Goal: Transaction & Acquisition: Purchase product/service

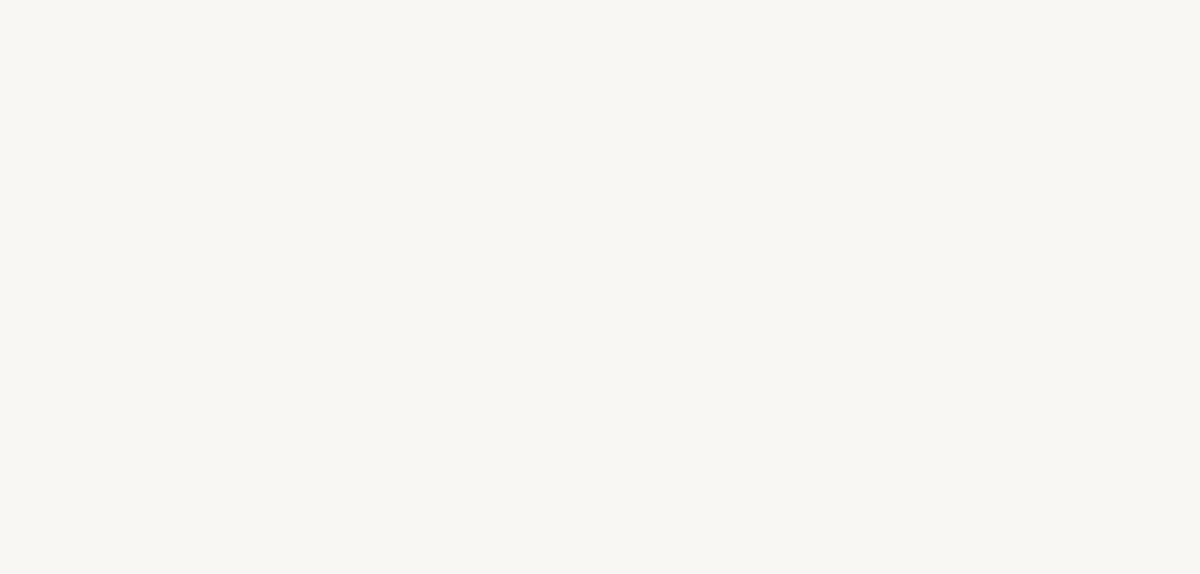
select select "FR"
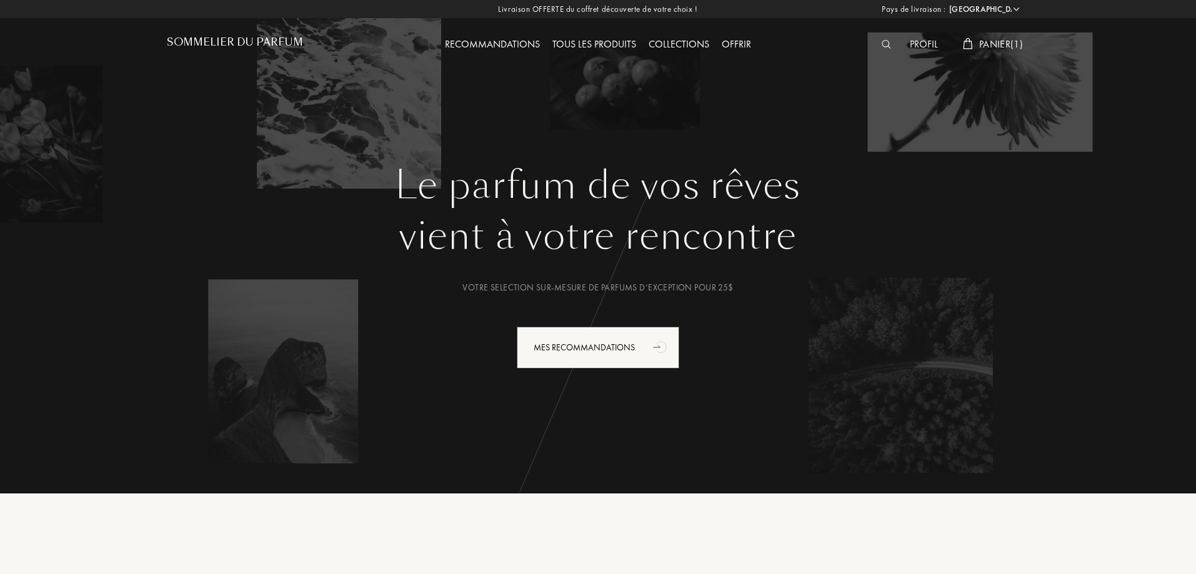
click at [629, 45] on div "Tous les produits" at bounding box center [594, 45] width 96 height 16
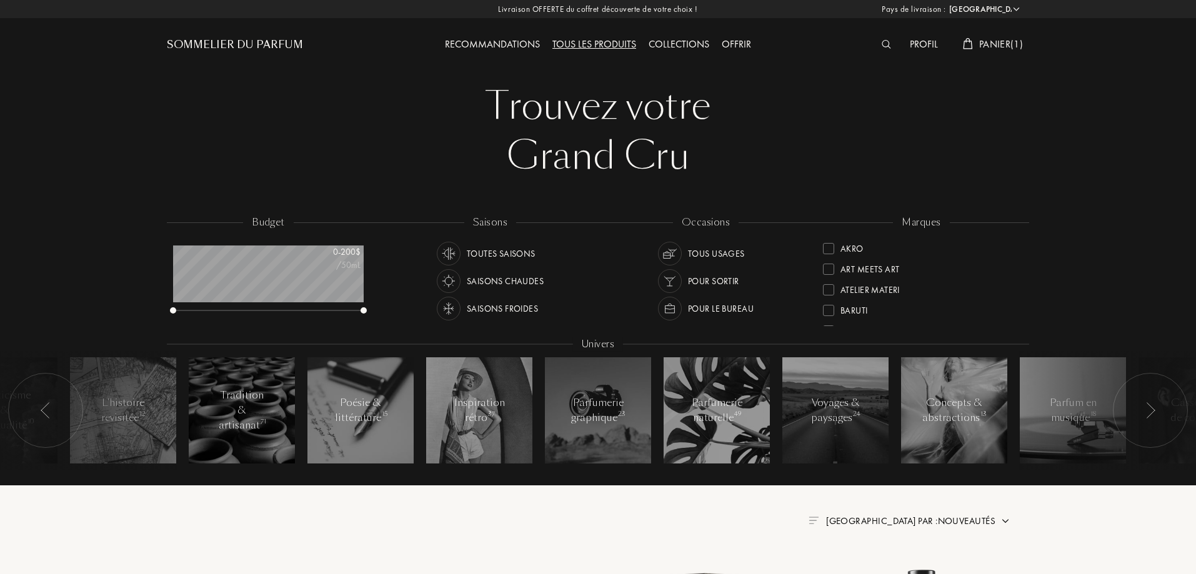
select select "FR"
click at [1009, 46] on span "Panier ( 1 )" at bounding box center [1001, 43] width 44 height 13
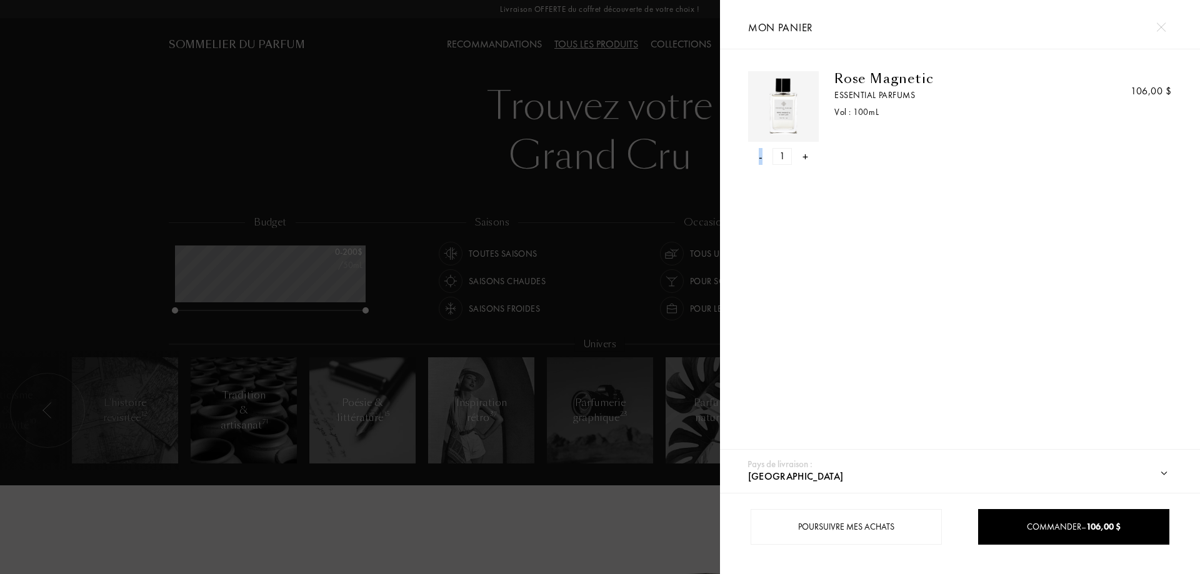
click at [760, 159] on div "-" at bounding box center [761, 156] width 4 height 17
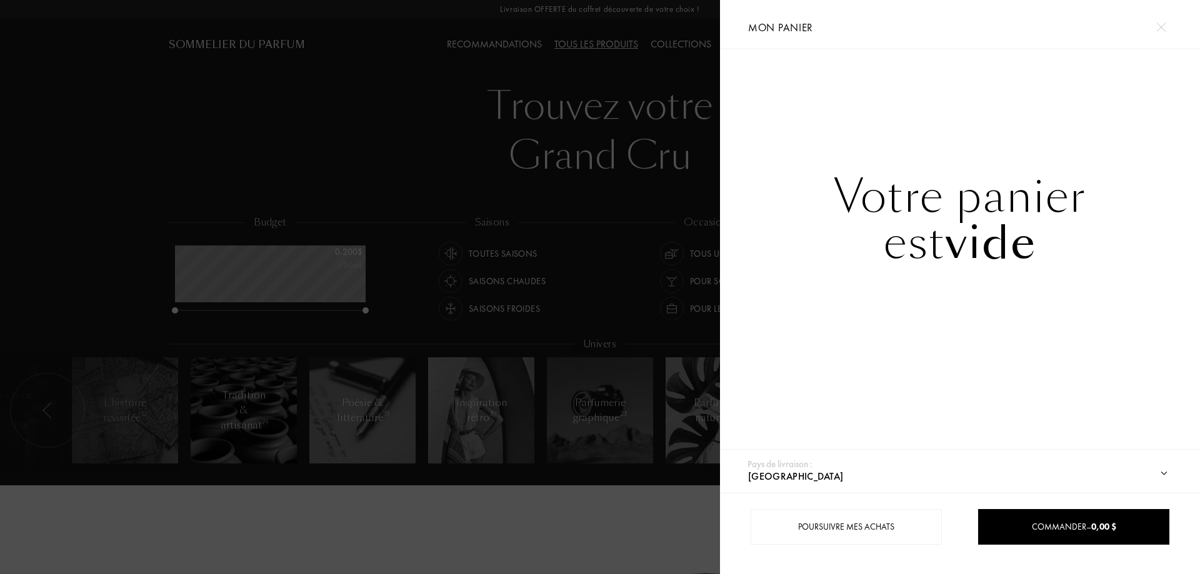
click at [1160, 31] on img at bounding box center [1160, 26] width 9 height 9
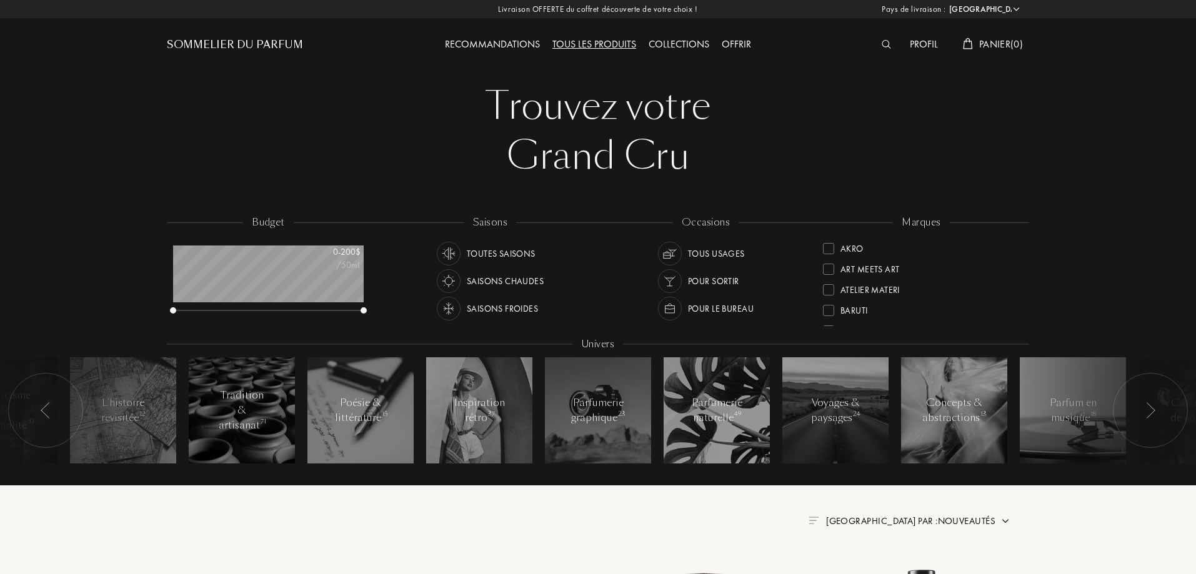
click at [623, 44] on div "Tous les produits" at bounding box center [594, 45] width 96 height 16
select select "FR"
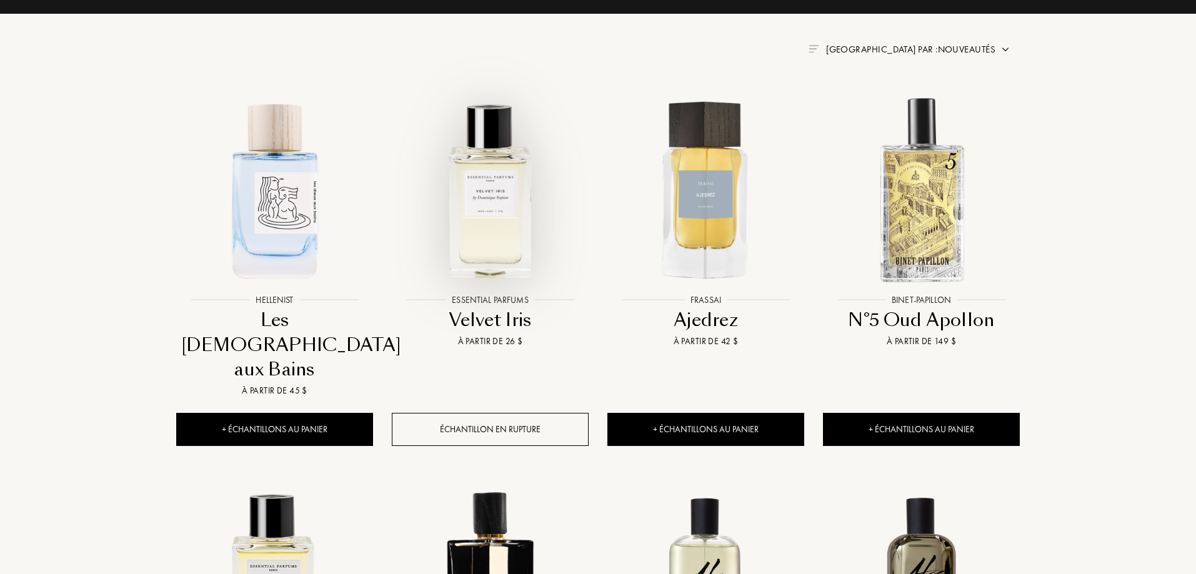
scroll to position [500, 0]
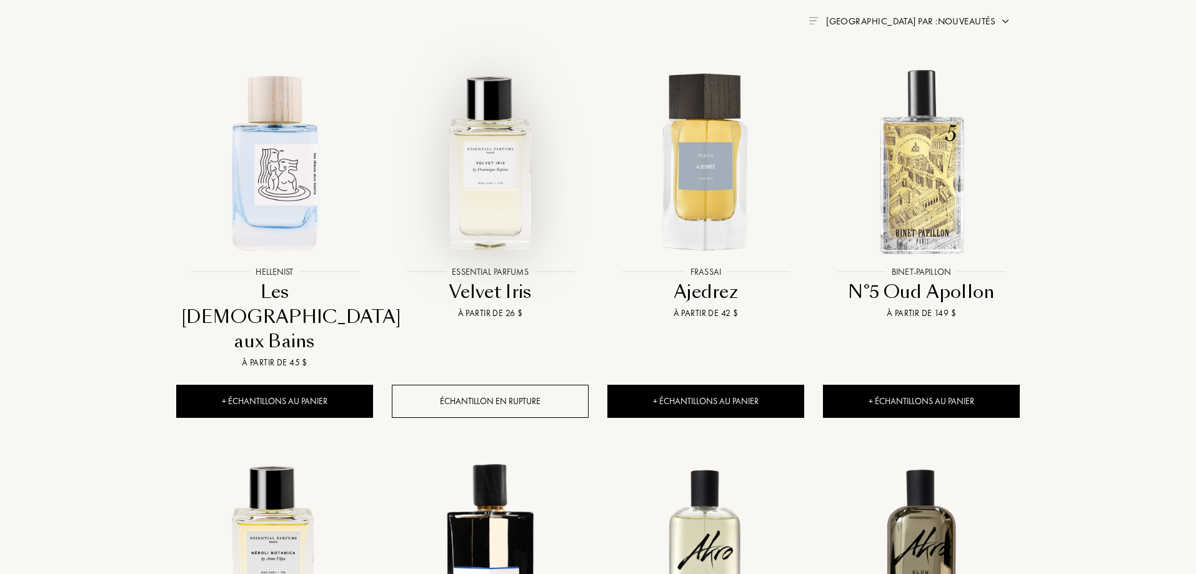
click at [515, 167] on img at bounding box center [490, 161] width 194 height 194
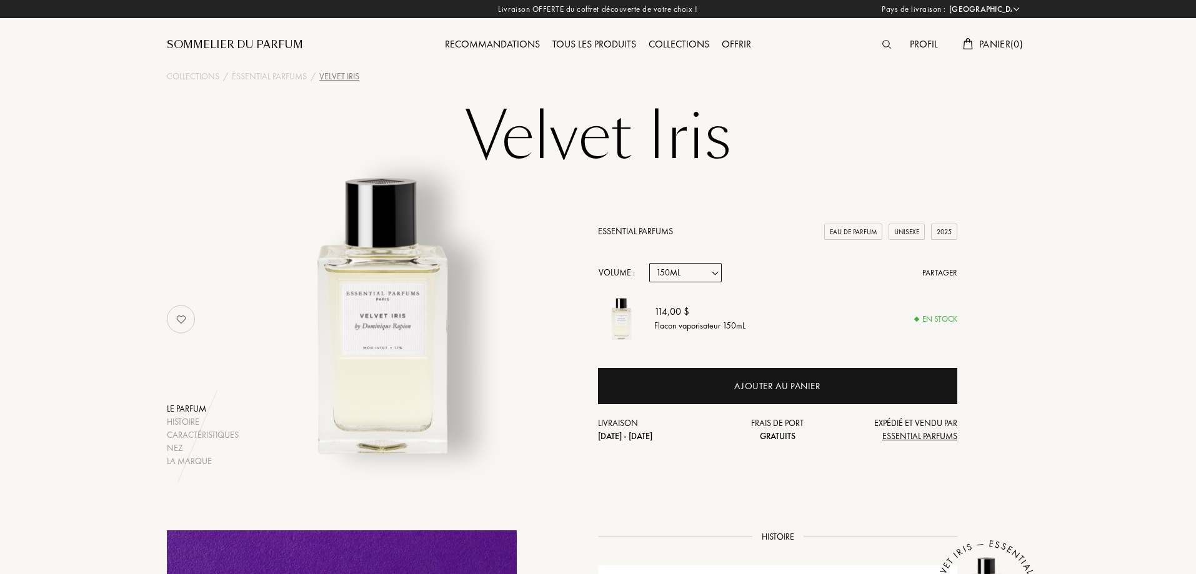
select select "FR"
select select "3"
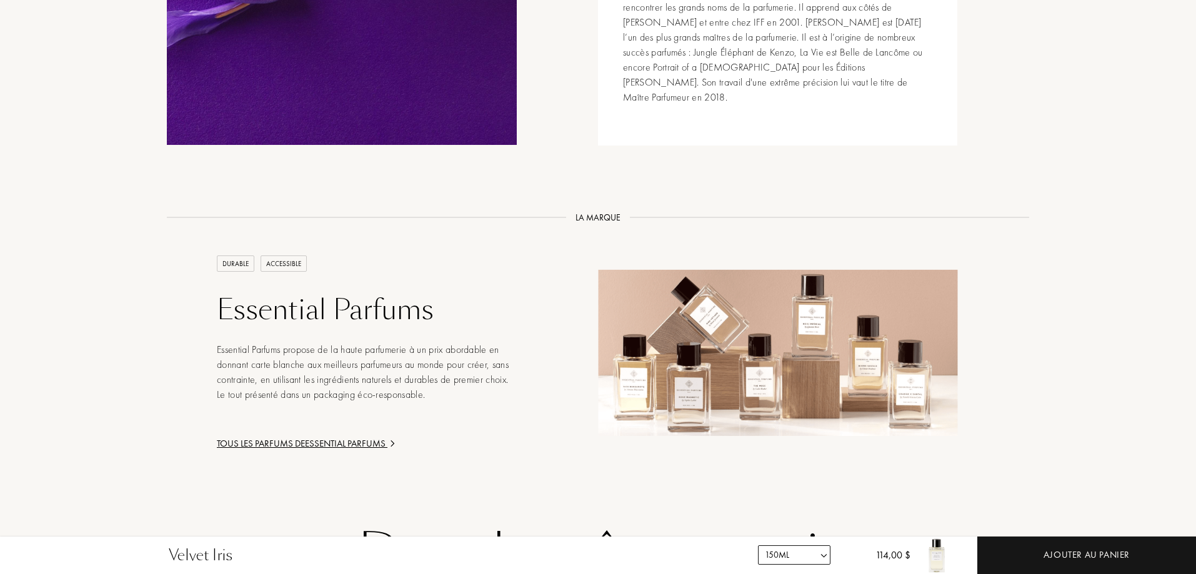
scroll to position [1750, 0]
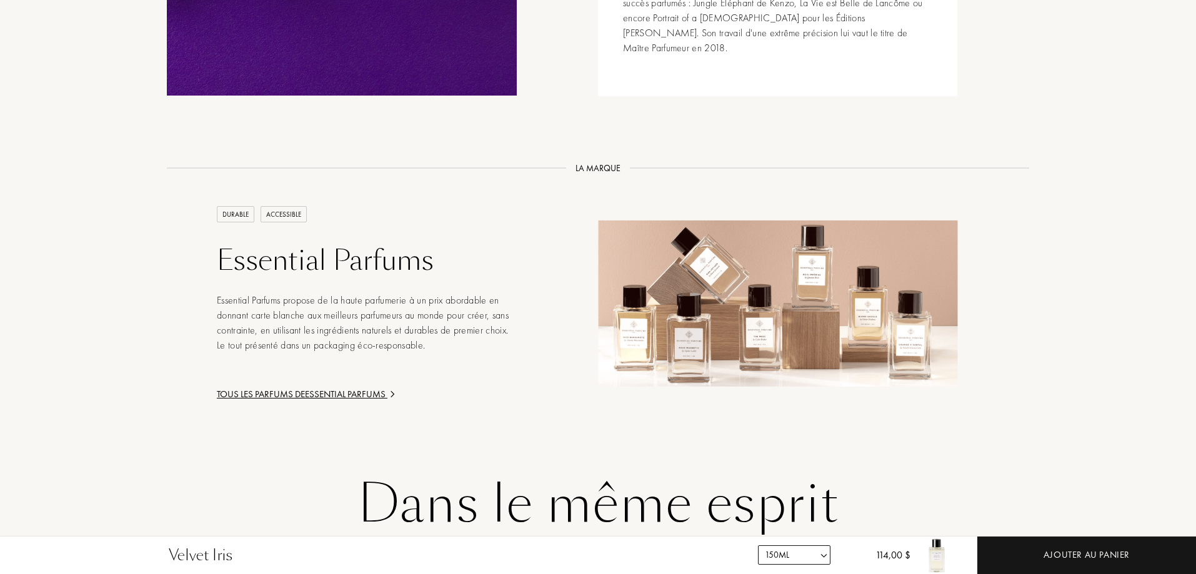
click at [269, 387] on div "Tous les parfums de Essential Parfums" at bounding box center [367, 394] width 300 height 14
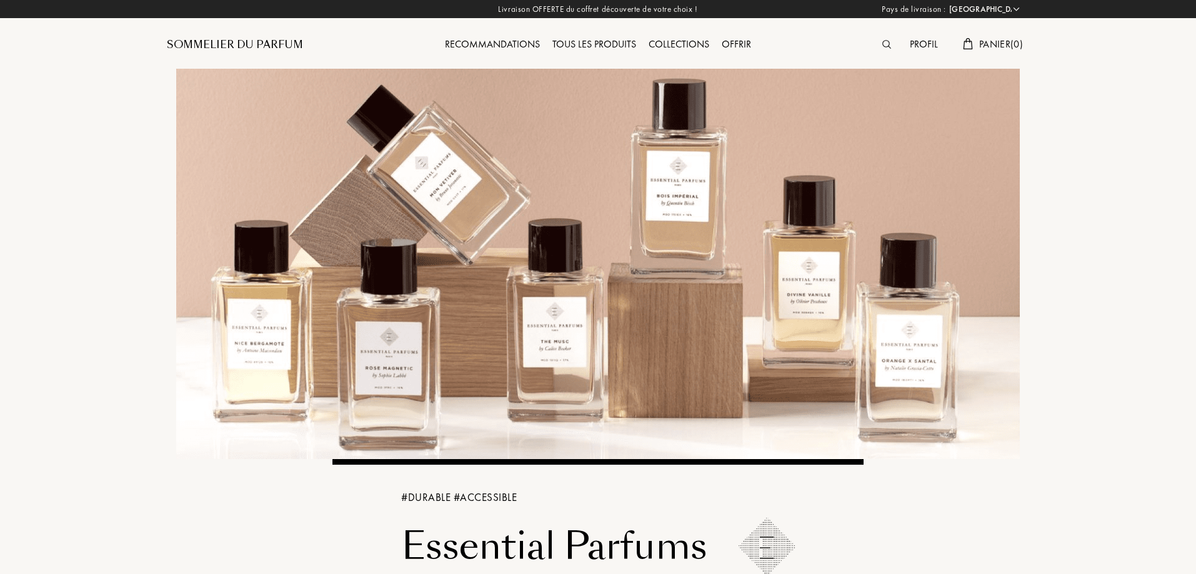
select select "FR"
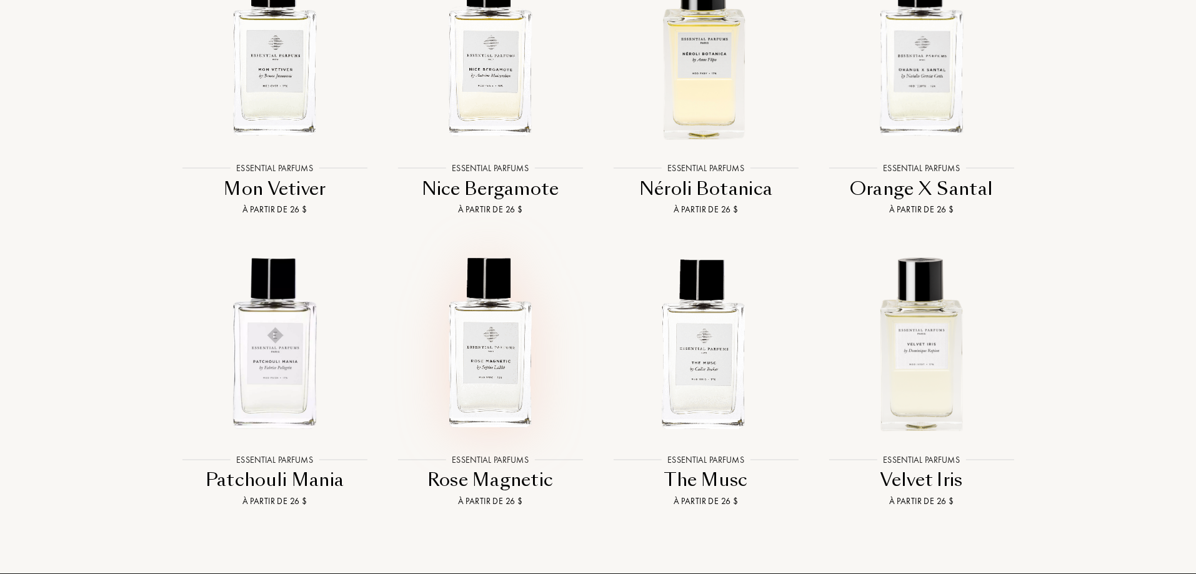
scroll to position [2000, 0]
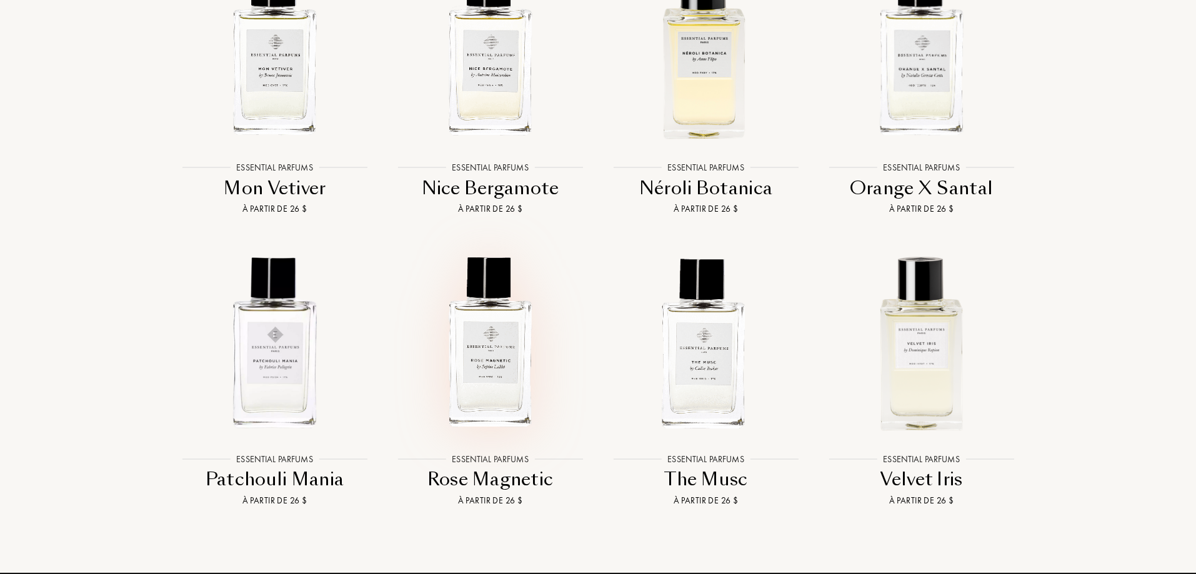
click at [497, 374] on img at bounding box center [490, 342] width 194 height 194
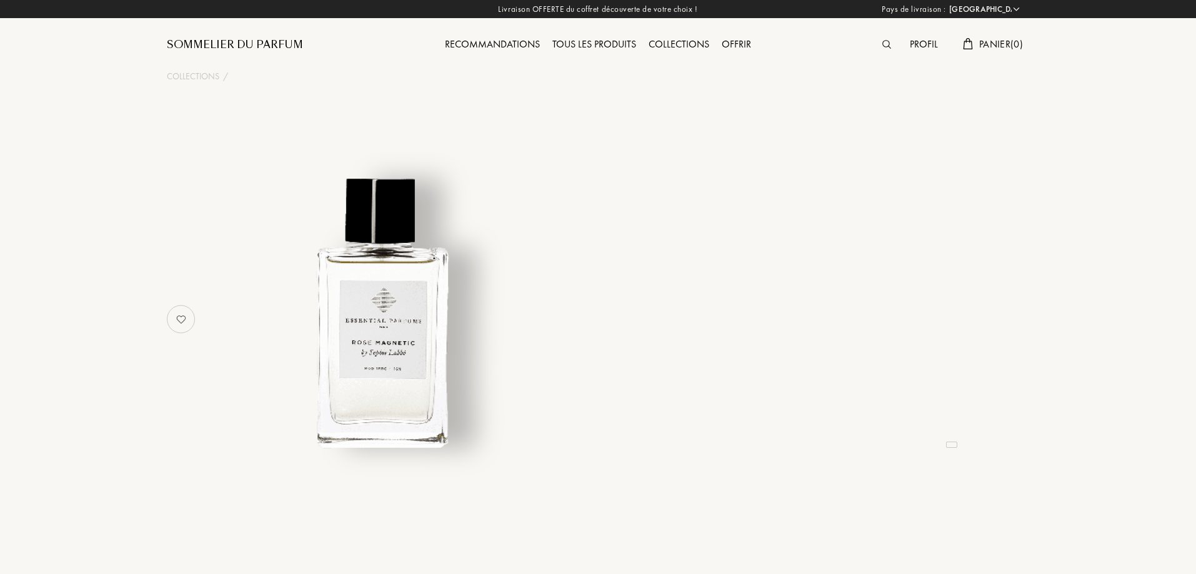
select select "FR"
select select "3"
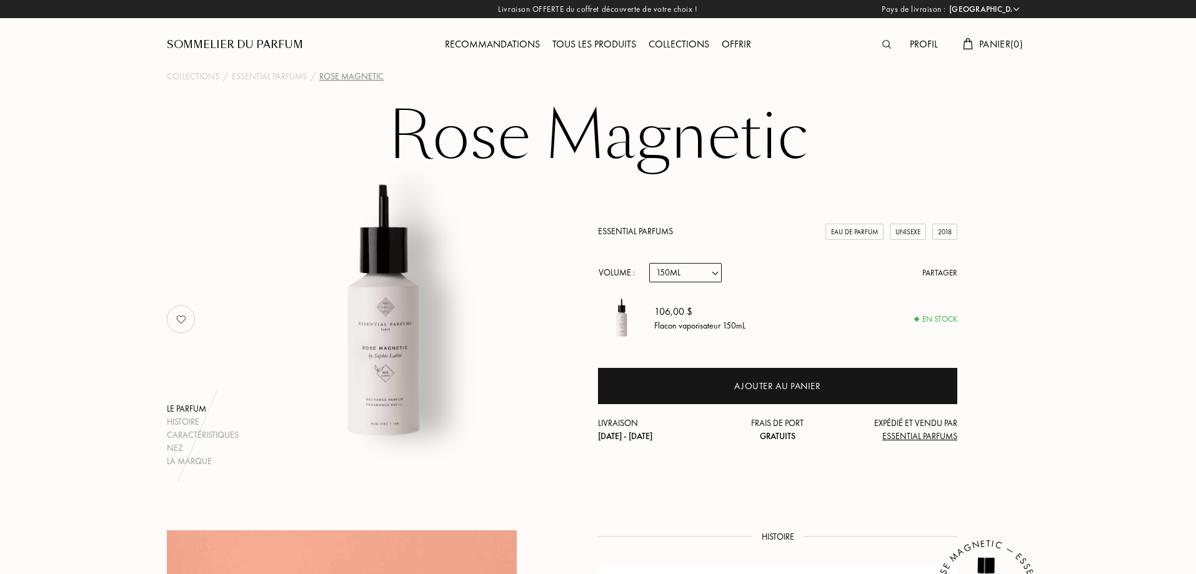
click at [706, 274] on select "Echantillon 10mL 100mL 150mL" at bounding box center [685, 272] width 72 height 19
select select "2"
click at [649, 263] on select "Echantillon 10mL 100mL 150mL" at bounding box center [685, 272] width 72 height 19
select select "2"
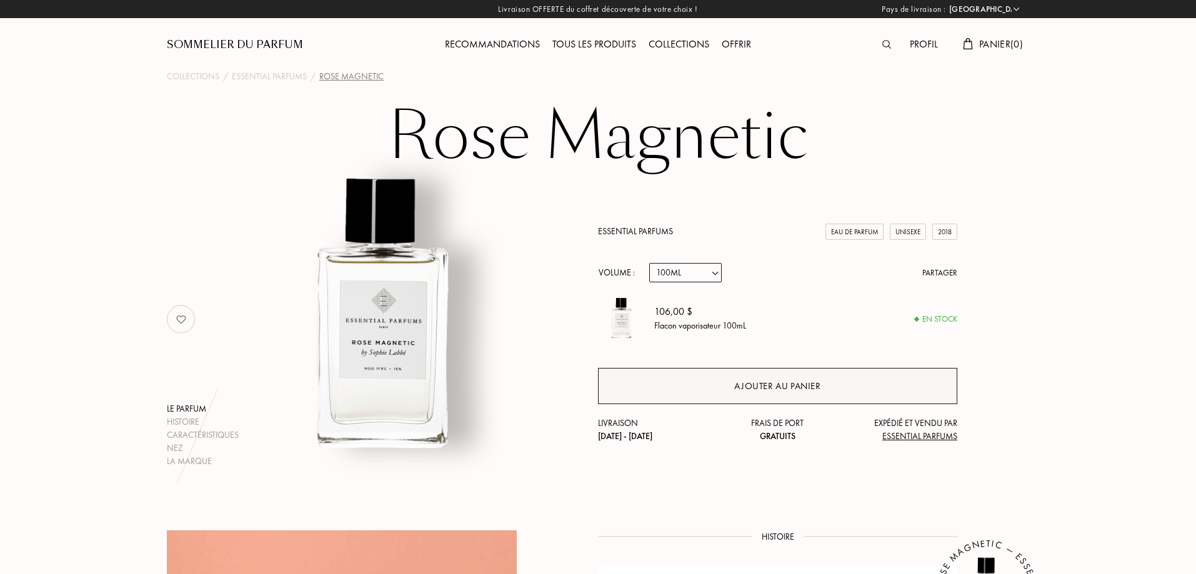
click at [784, 381] on div "Ajouter au panier" at bounding box center [777, 386] width 86 height 14
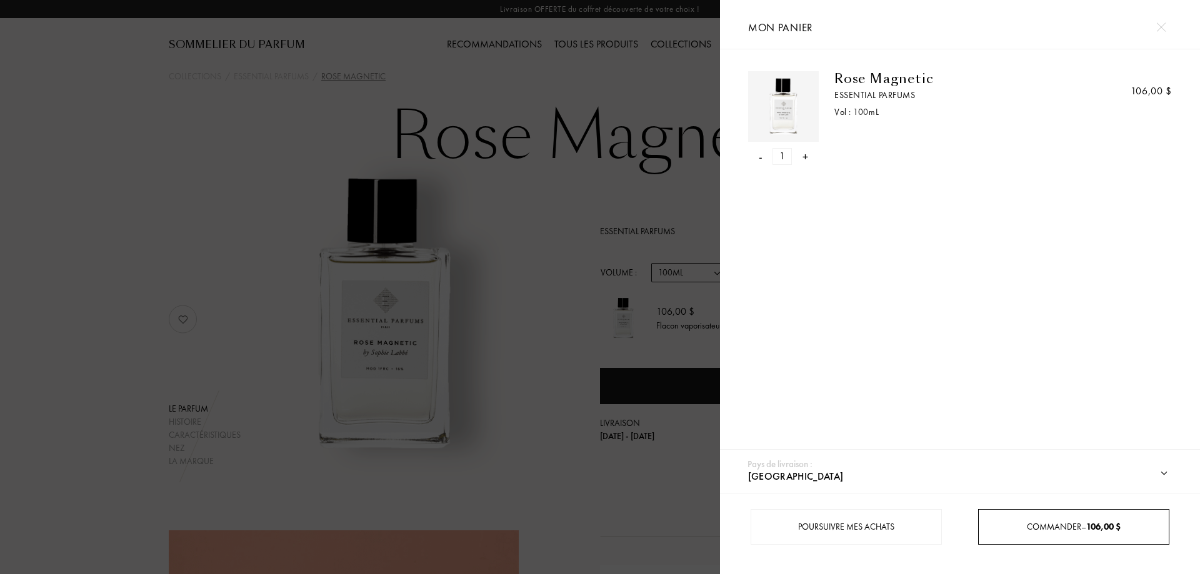
click at [1092, 522] on span "106,00 $" at bounding box center [1103, 526] width 34 height 11
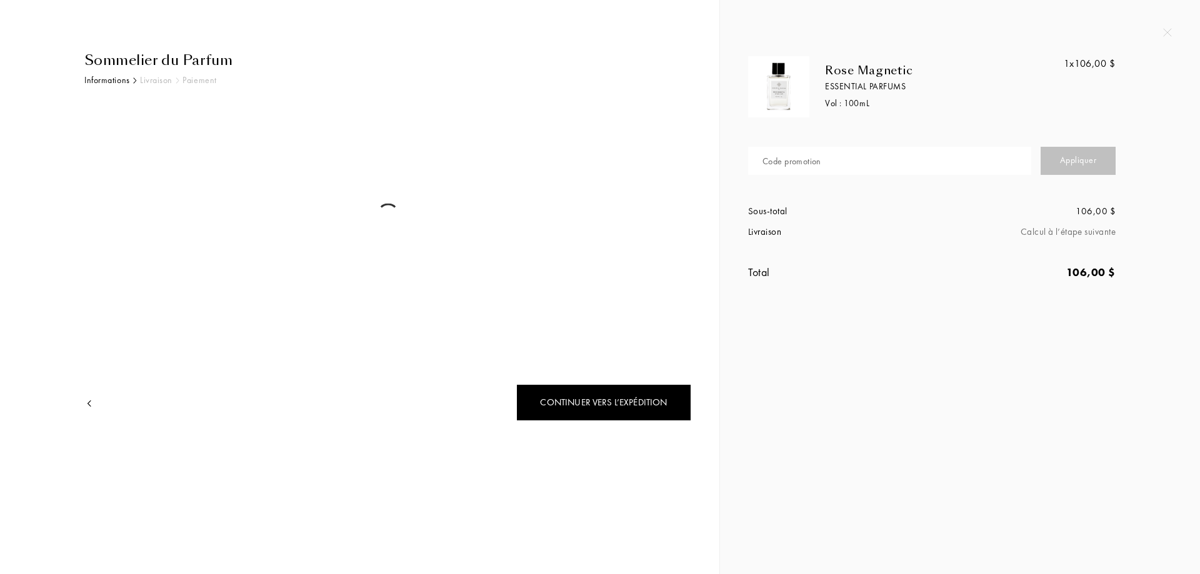
select select "FR"
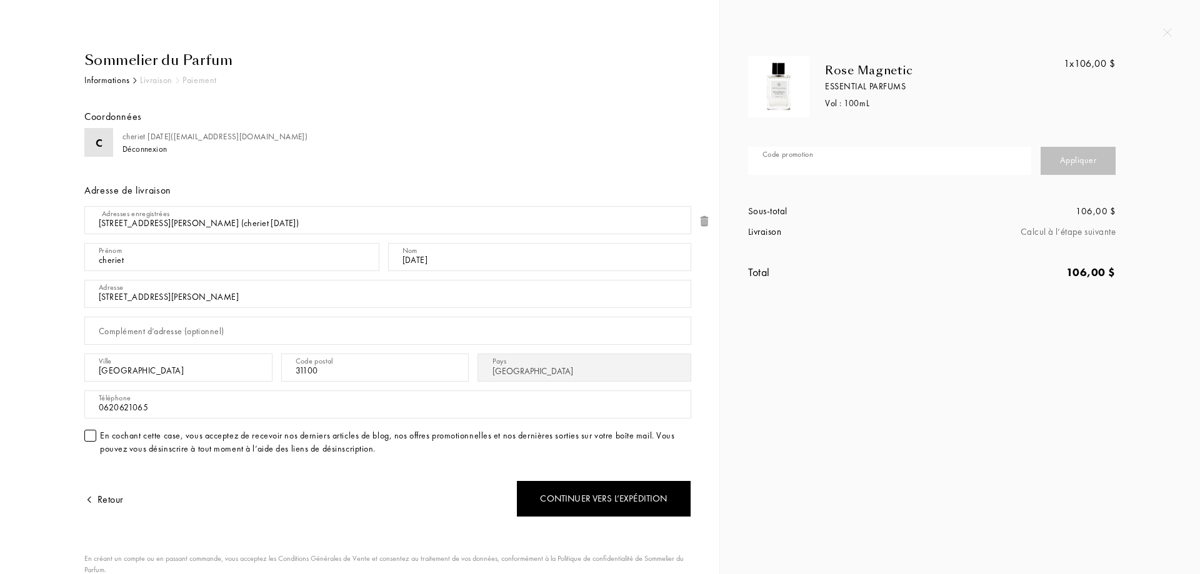
click at [884, 157] on input "text" at bounding box center [889, 161] width 283 height 28
type input "L1OCT-W1S7M"
click at [1094, 155] on div "Appliquer" at bounding box center [1077, 161] width 75 height 28
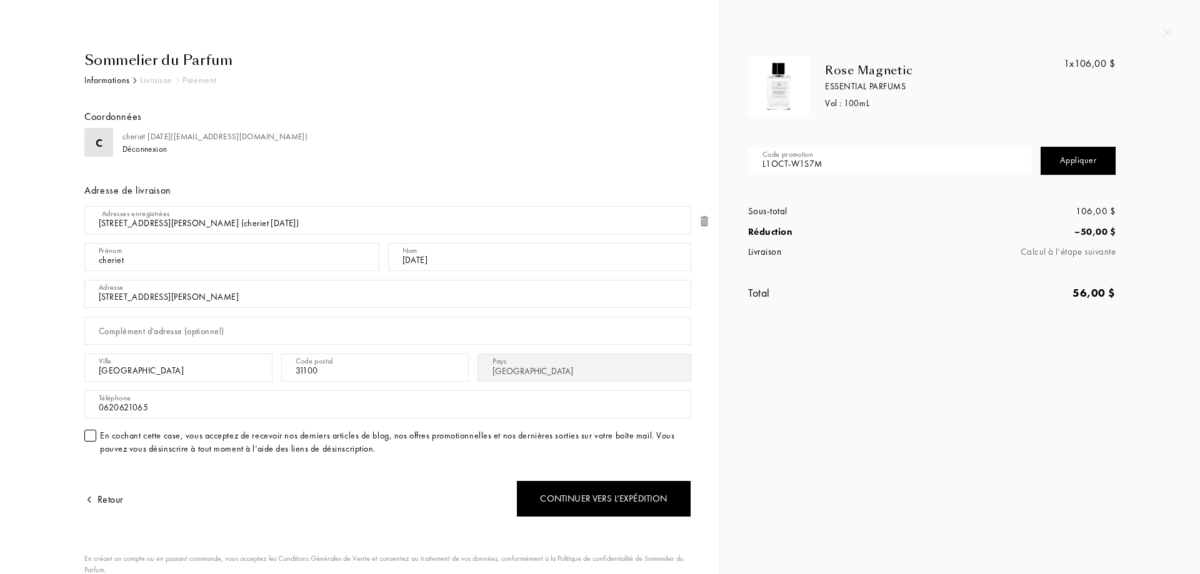
click at [91, 432] on div at bounding box center [90, 436] width 12 height 12
click at [601, 506] on div "Continuer vers l’expédition" at bounding box center [603, 499] width 175 height 37
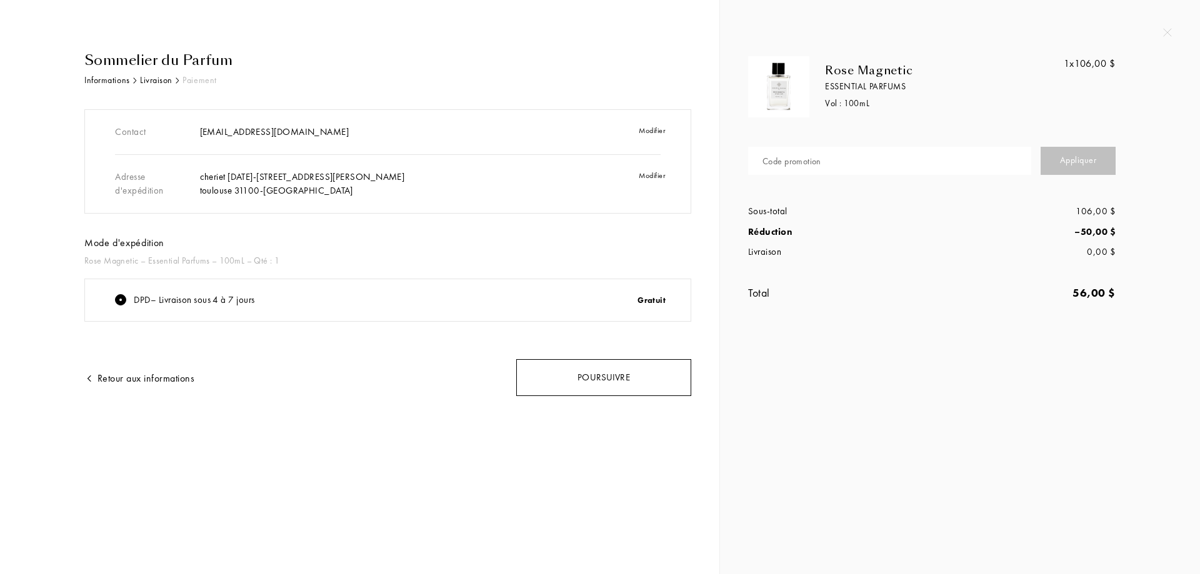
click at [590, 377] on div "Poursuivre" at bounding box center [603, 377] width 175 height 37
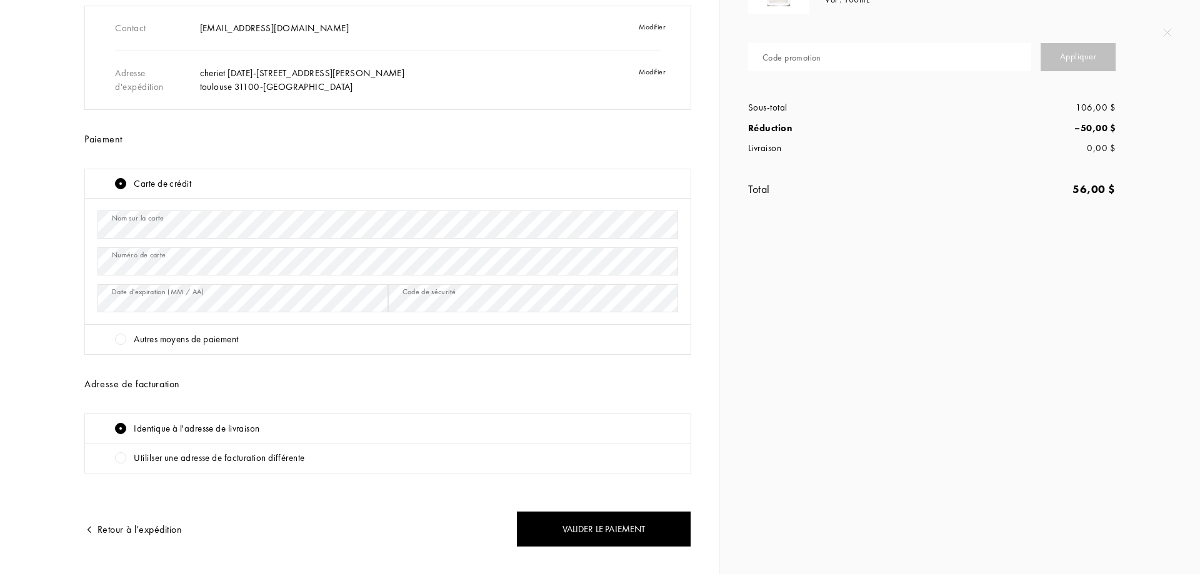
scroll to position [125, 0]
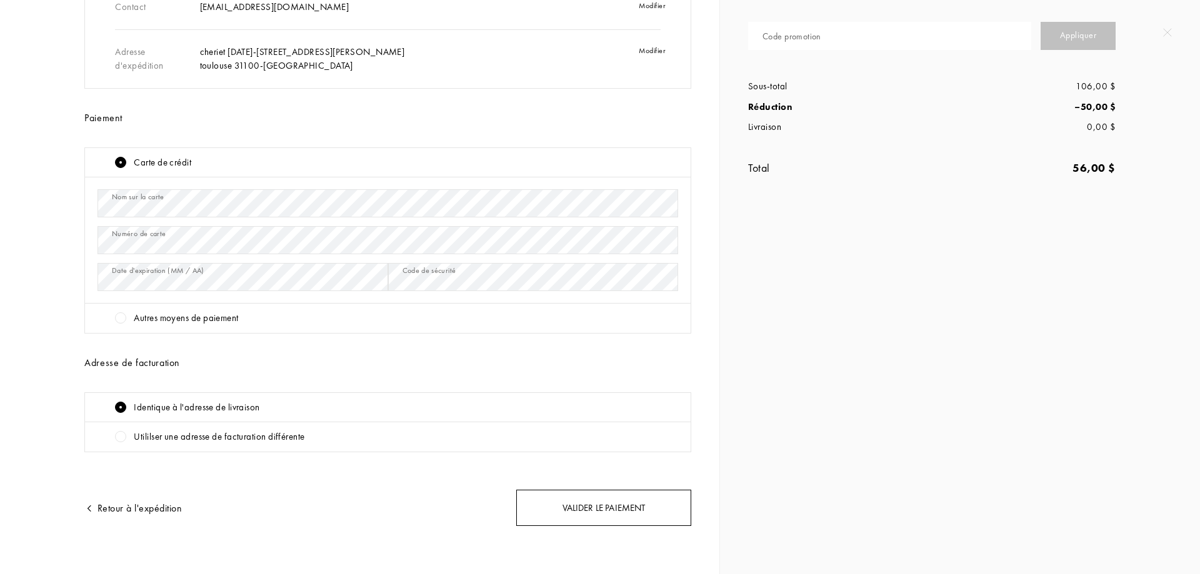
click at [597, 514] on div "Valider le paiement" at bounding box center [603, 508] width 175 height 37
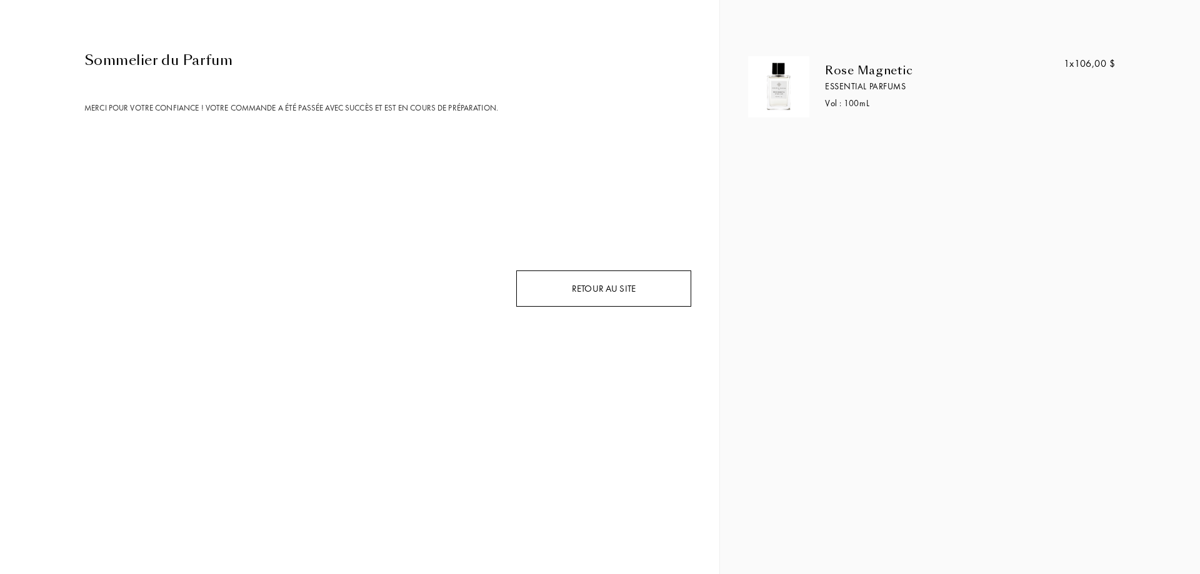
click at [629, 298] on div "Retour au site" at bounding box center [603, 289] width 175 height 37
click at [588, 285] on div "Retour au site" at bounding box center [603, 289] width 175 height 37
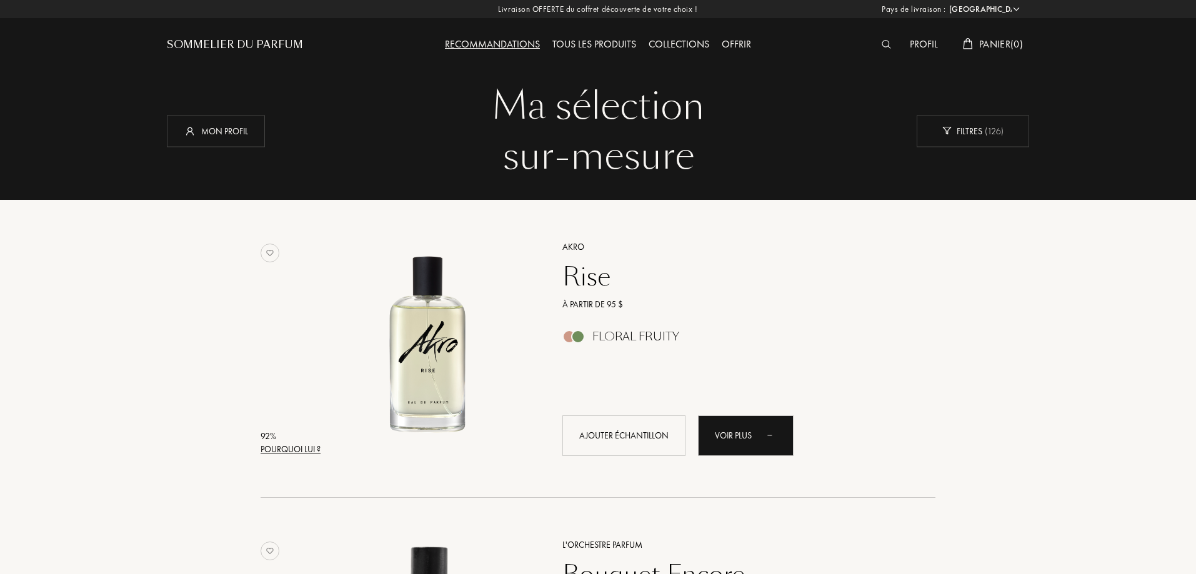
select select "FR"
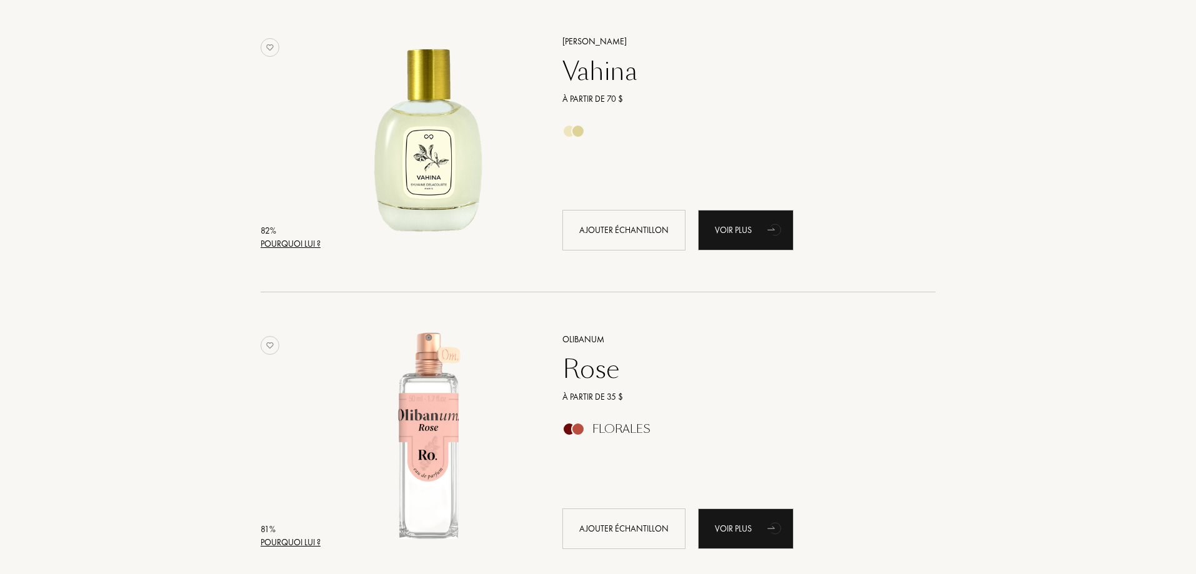
scroll to position [2562, 0]
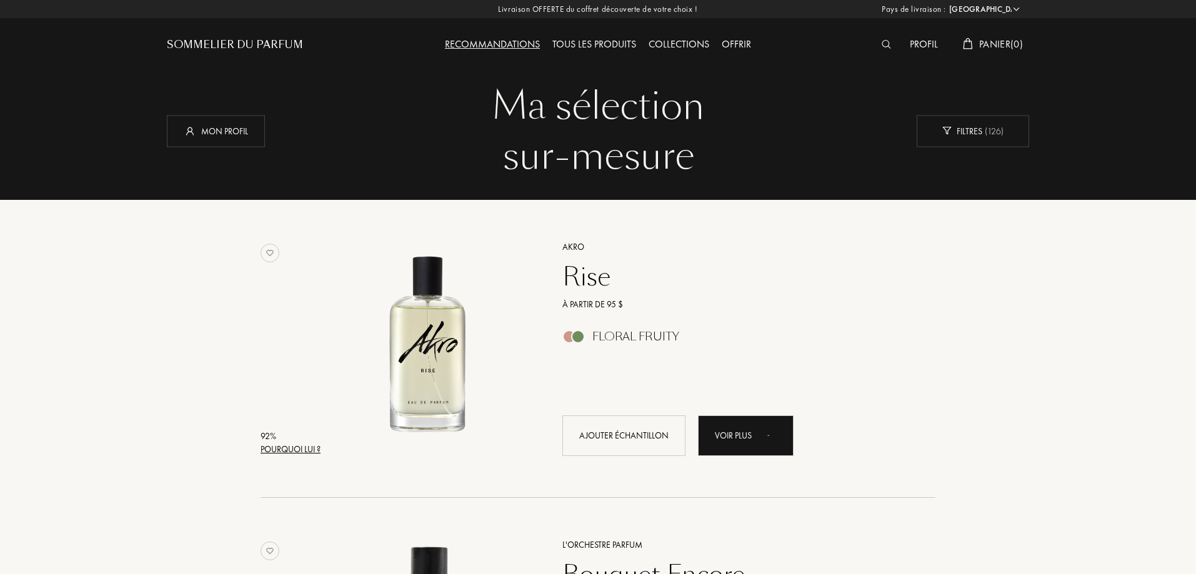
select select "FR"
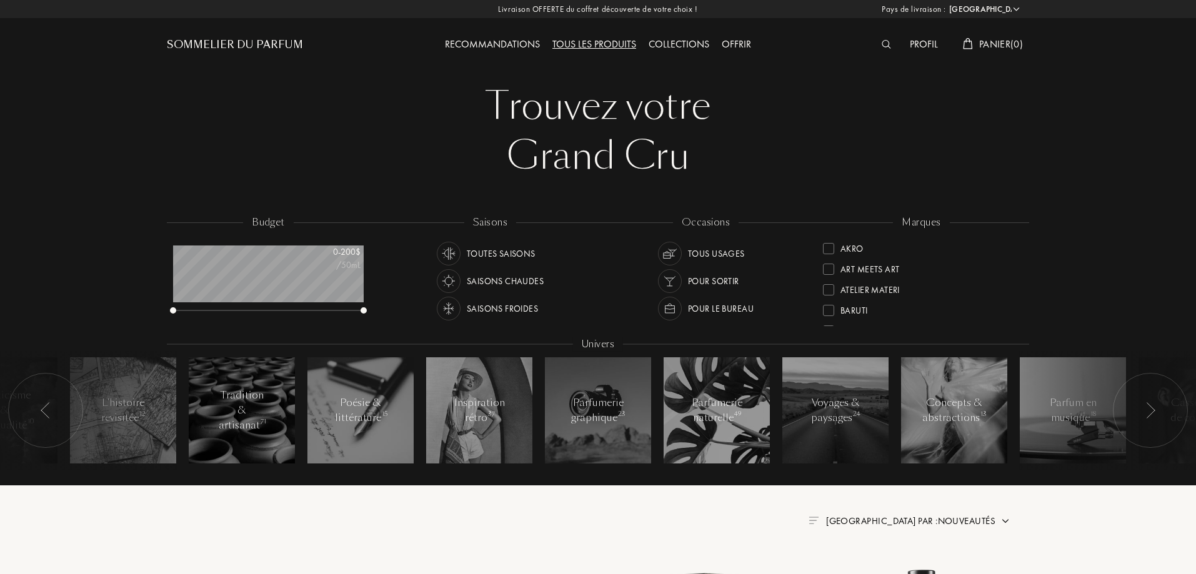
select select "FR"
click at [727, 41] on div "Offrir" at bounding box center [737, 45] width 42 height 16
click at [531, 302] on div "Saisons froides" at bounding box center [502, 309] width 71 height 24
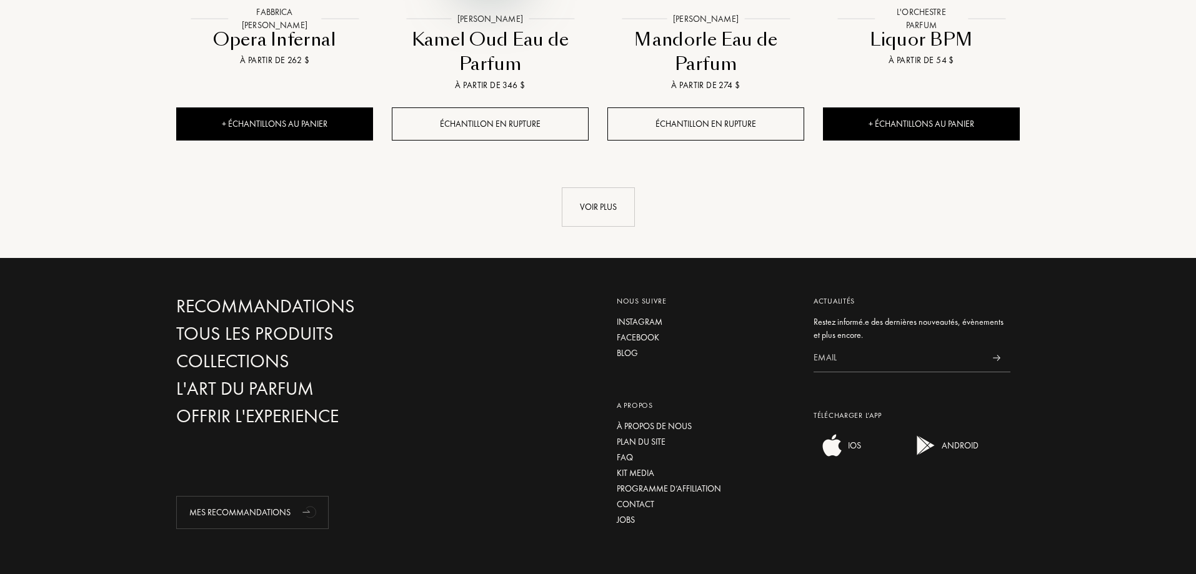
scroll to position [1437, 0]
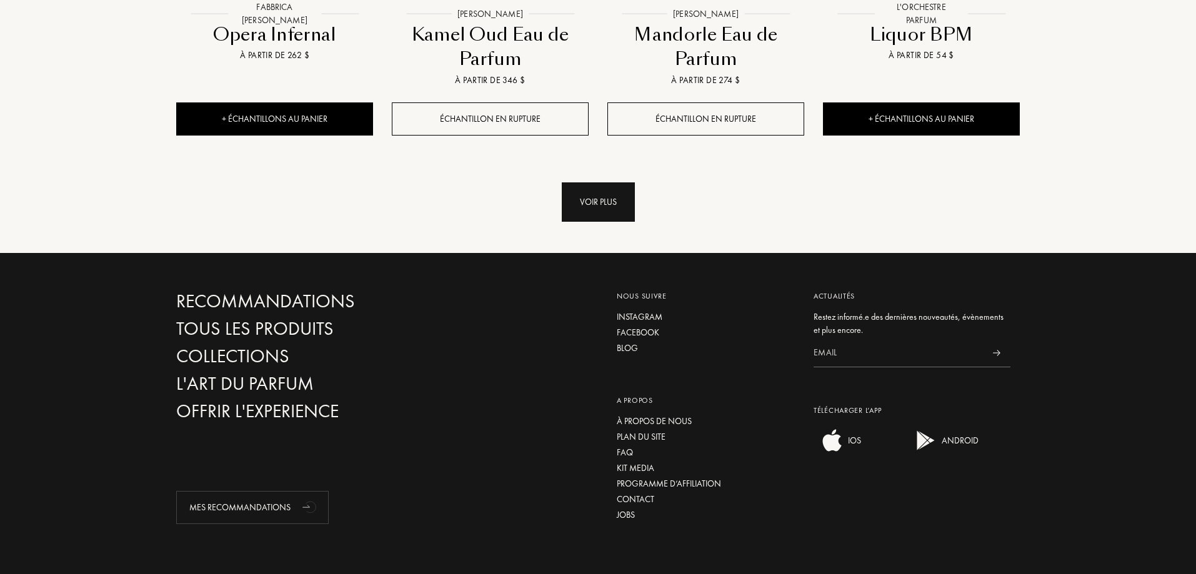
click at [596, 202] on div "Voir plus" at bounding box center [598, 201] width 73 height 39
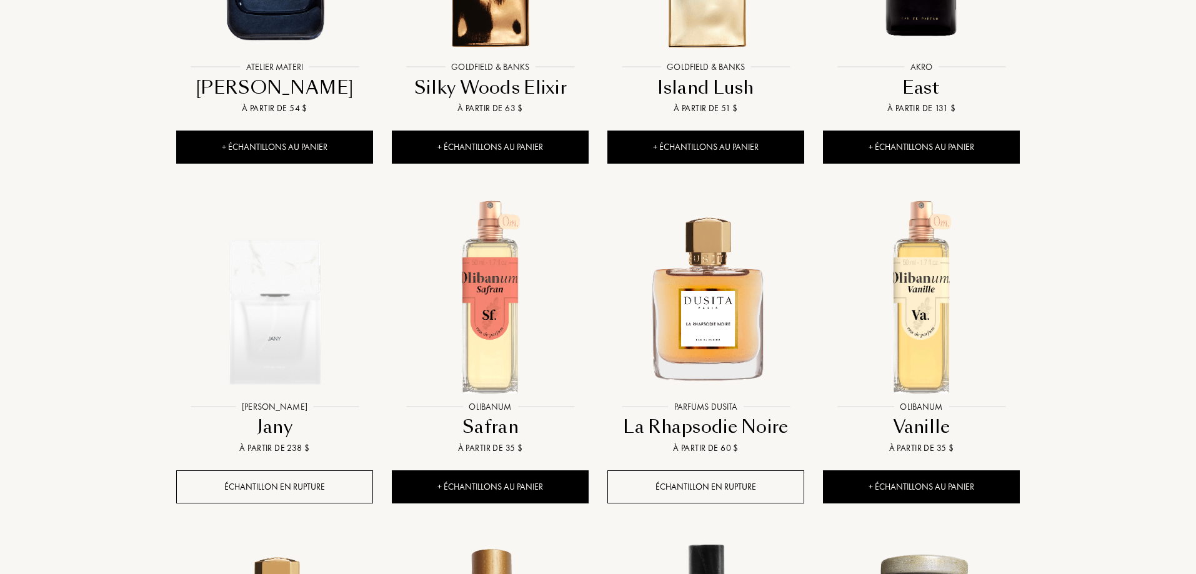
scroll to position [1750, 0]
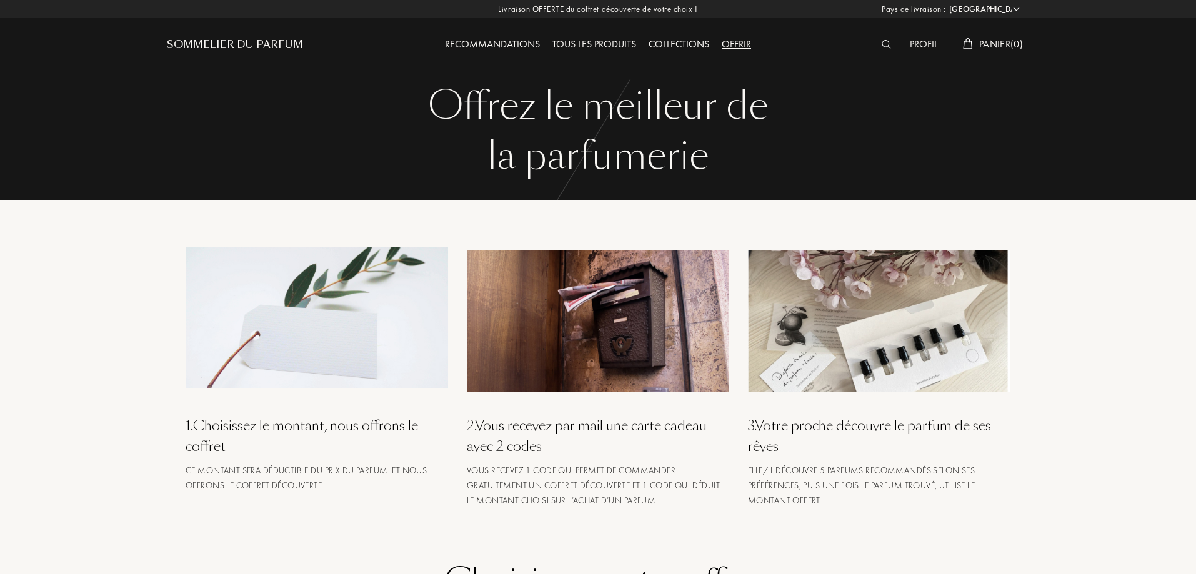
select select "FR"
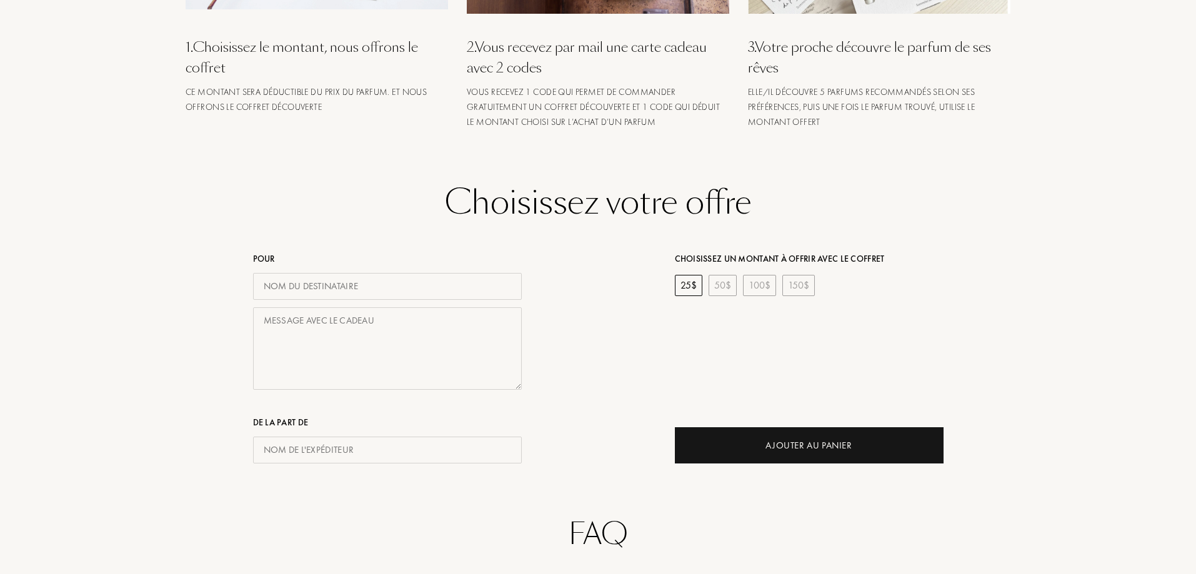
scroll to position [375, 0]
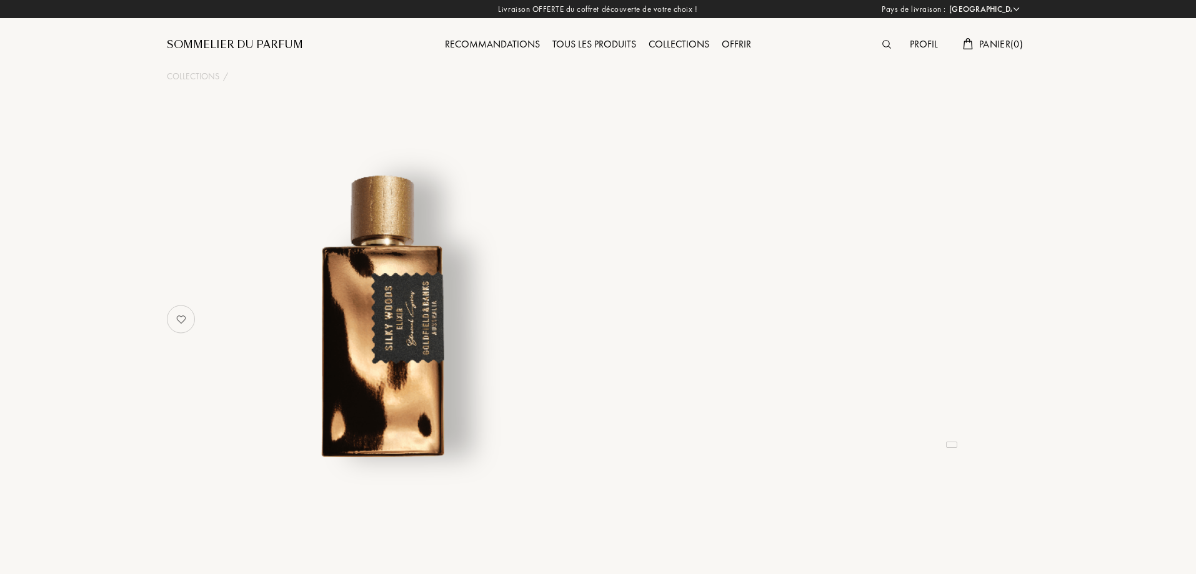
select select "FR"
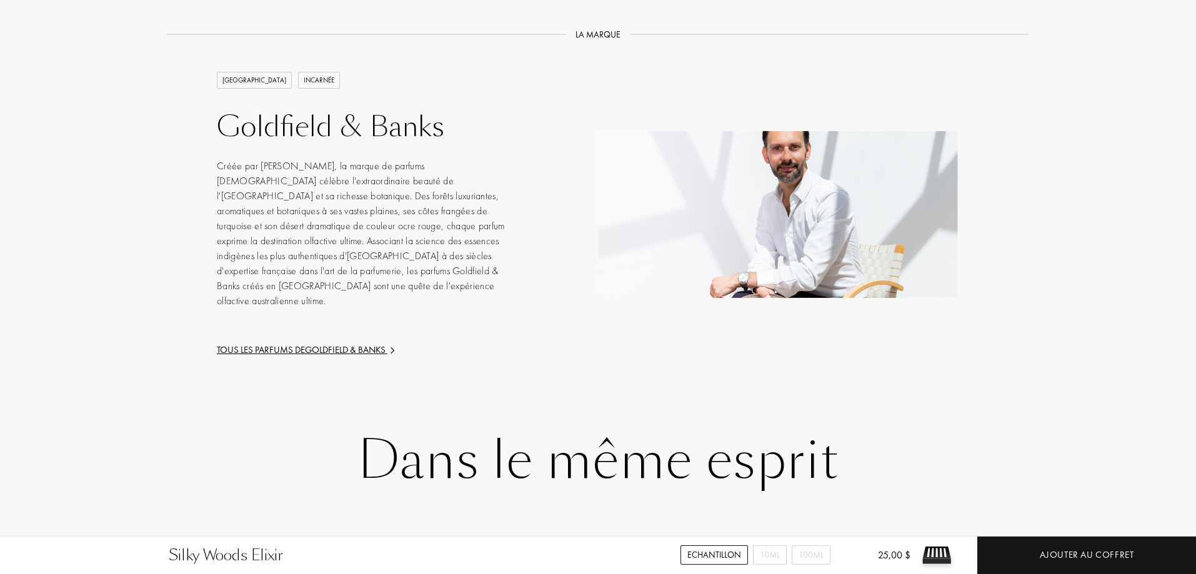
scroll to position [1750, 0]
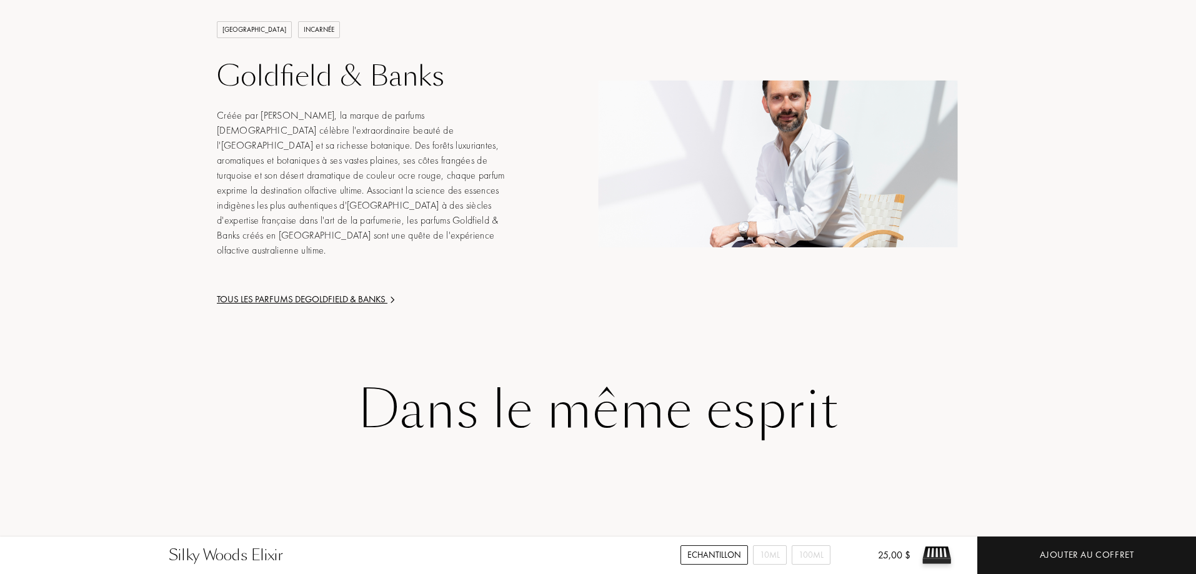
click at [375, 292] on div "Tous les parfums de Goldfield & Banks" at bounding box center [367, 299] width 300 height 14
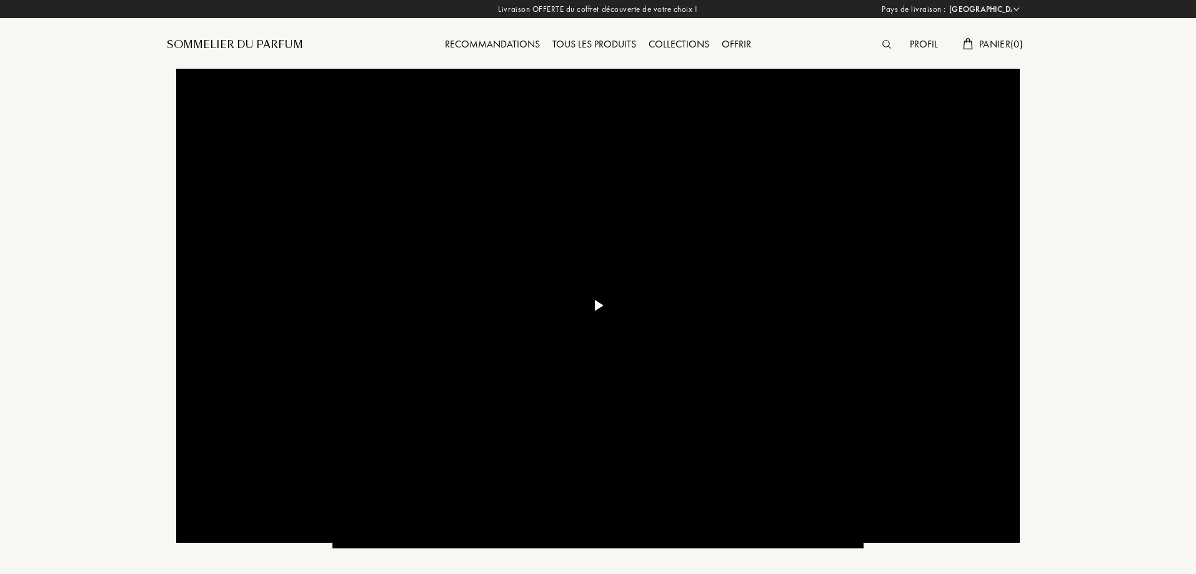
select select "FR"
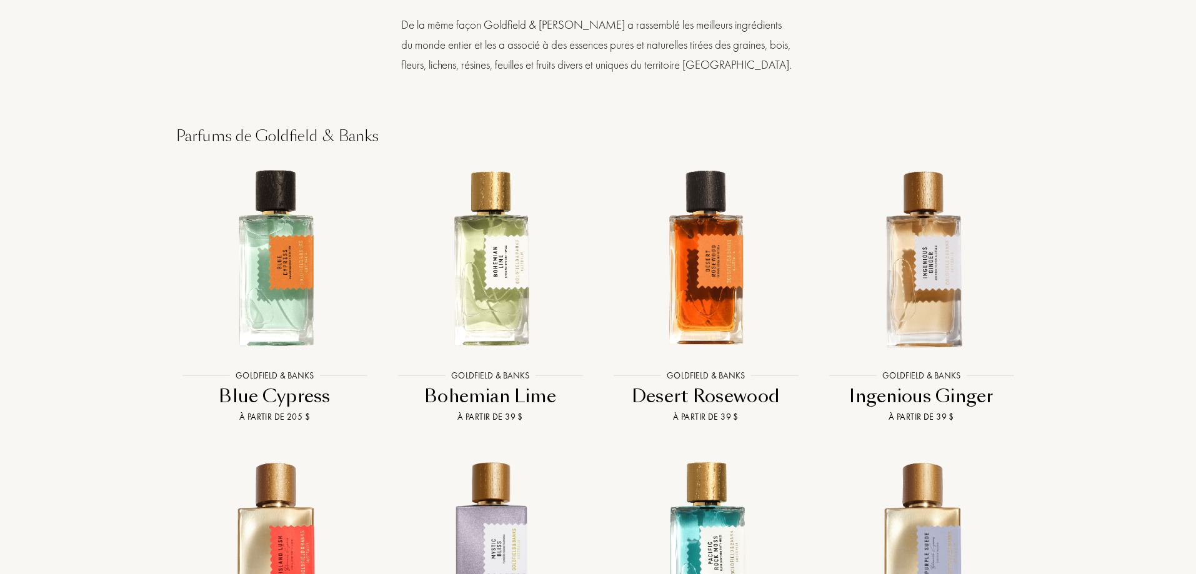
scroll to position [1000, 0]
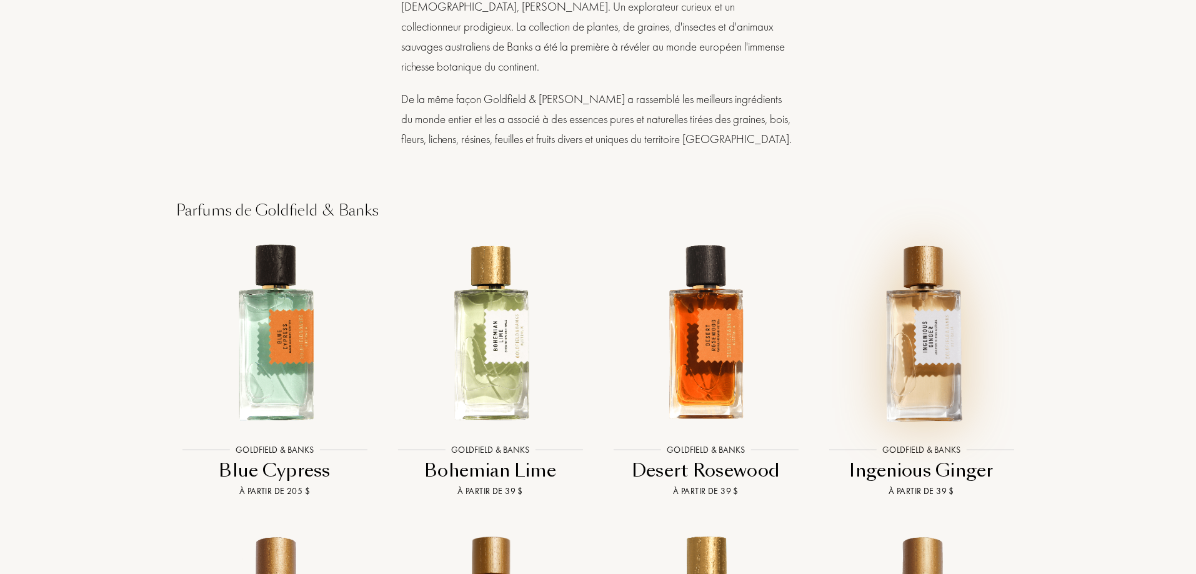
click at [916, 286] on img at bounding box center [921, 333] width 194 height 194
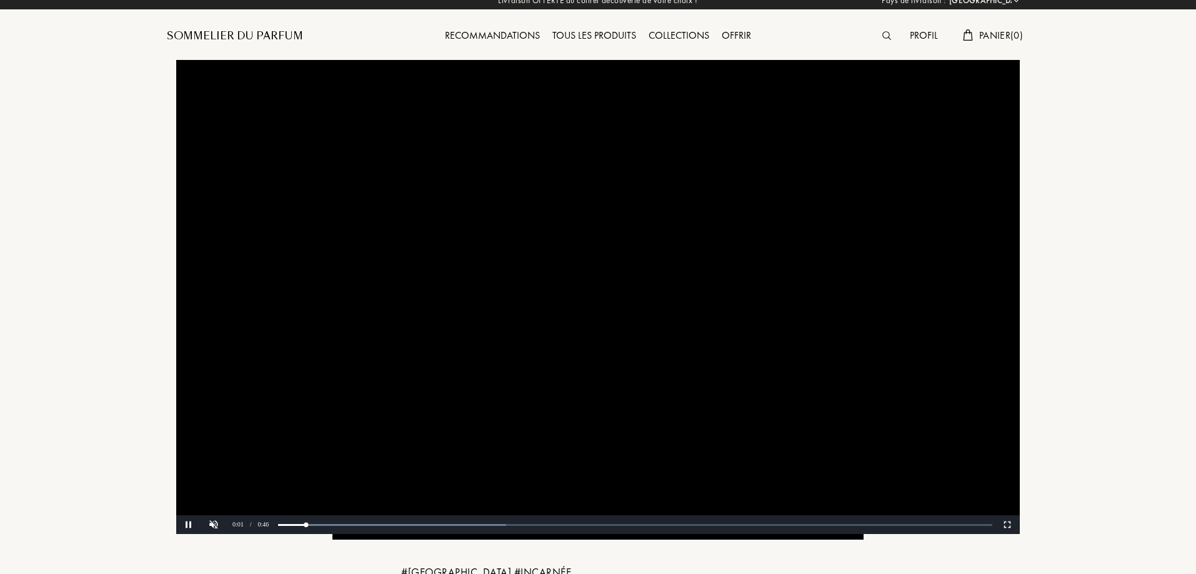
scroll to position [0, 0]
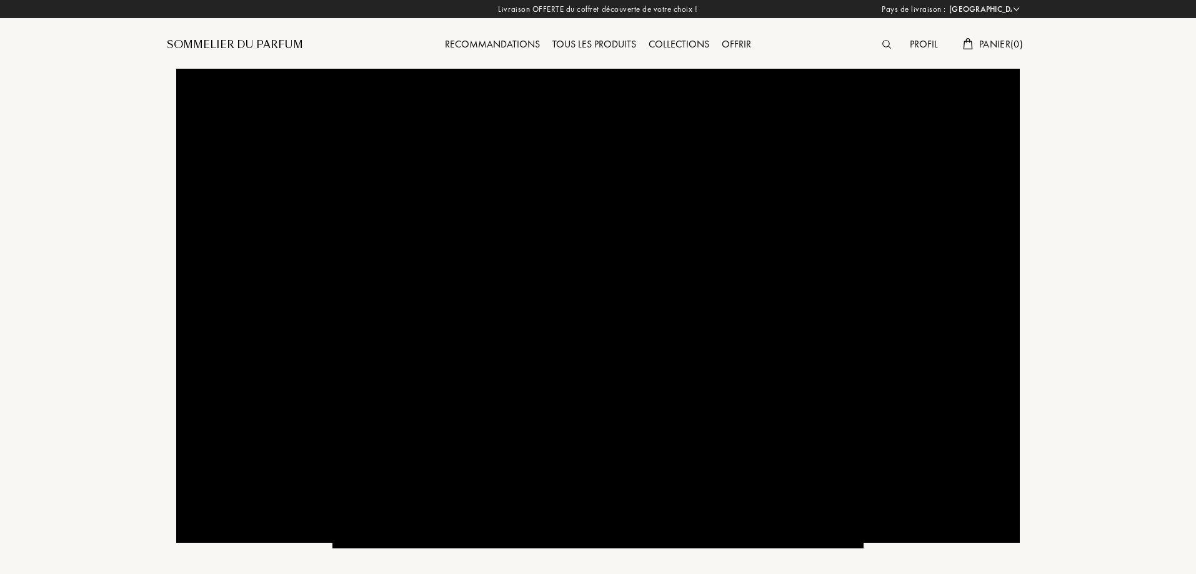
click at [497, 46] on div "Recommandations" at bounding box center [492, 45] width 107 height 16
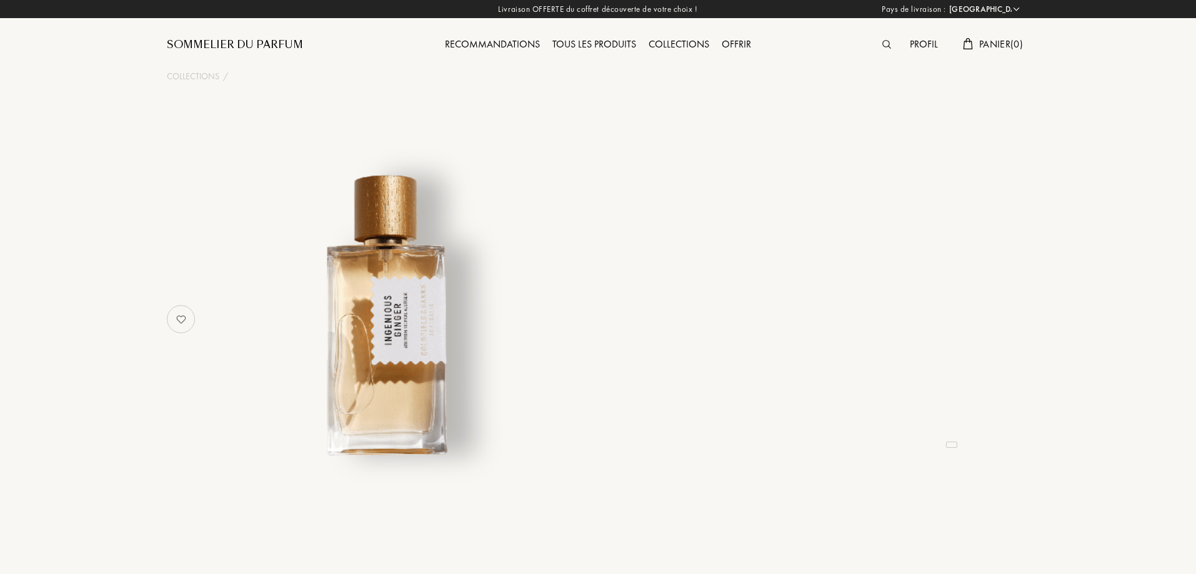
select select "FR"
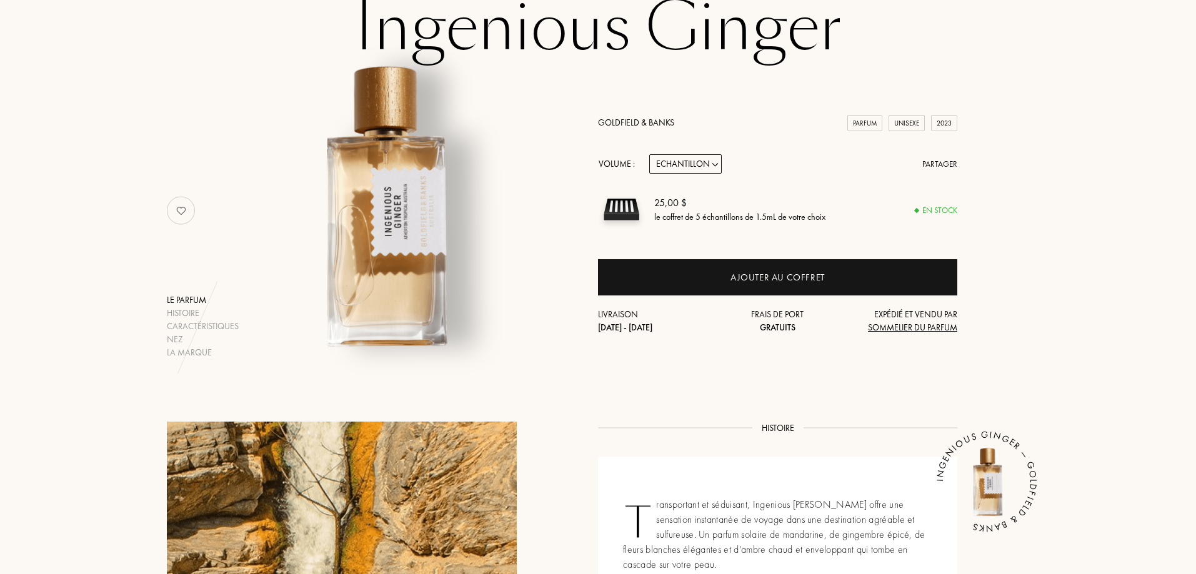
scroll to position [125, 0]
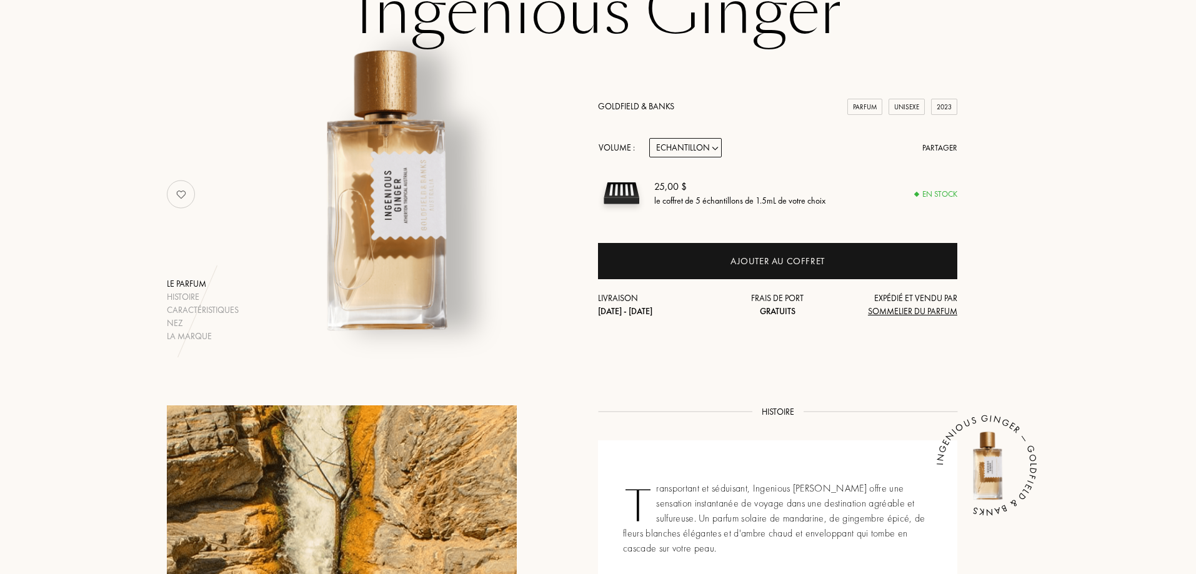
click at [714, 150] on select "Echantillon 10mL 50mL 100mL" at bounding box center [685, 147] width 72 height 19
select select "2"
click at [649, 138] on select "Echantillon 10mL 50mL 100mL" at bounding box center [685, 147] width 72 height 19
select select "2"
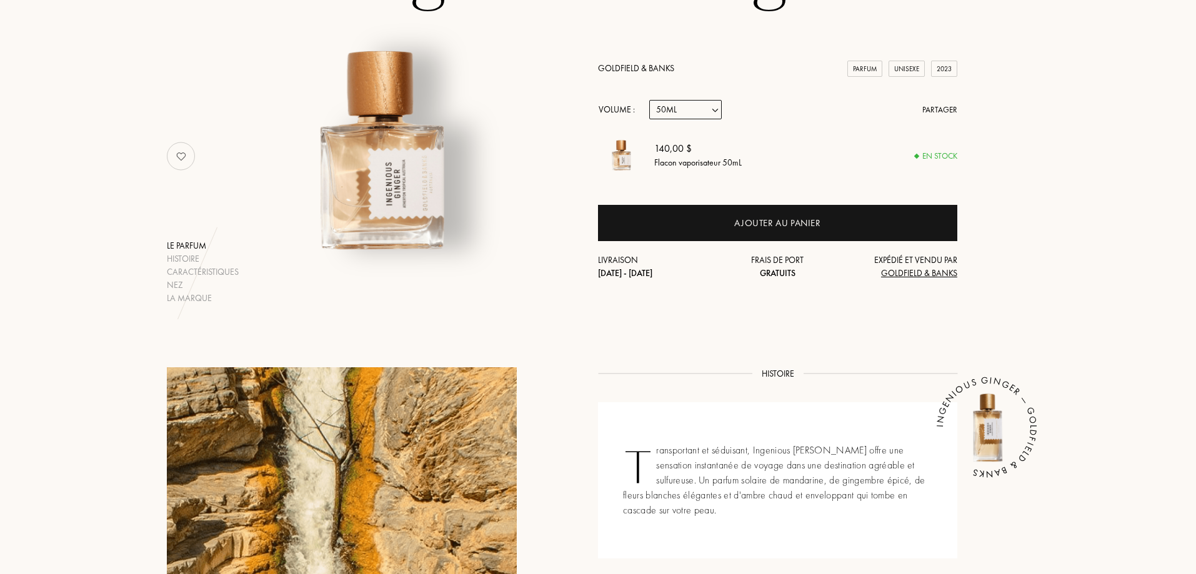
scroll to position [0, 0]
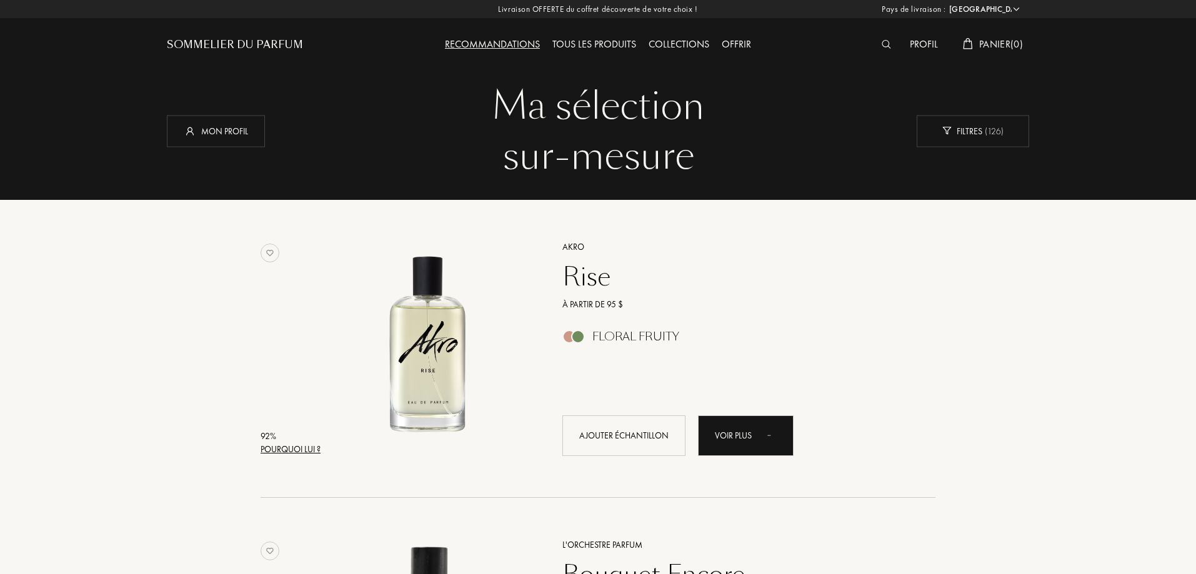
select select "FR"
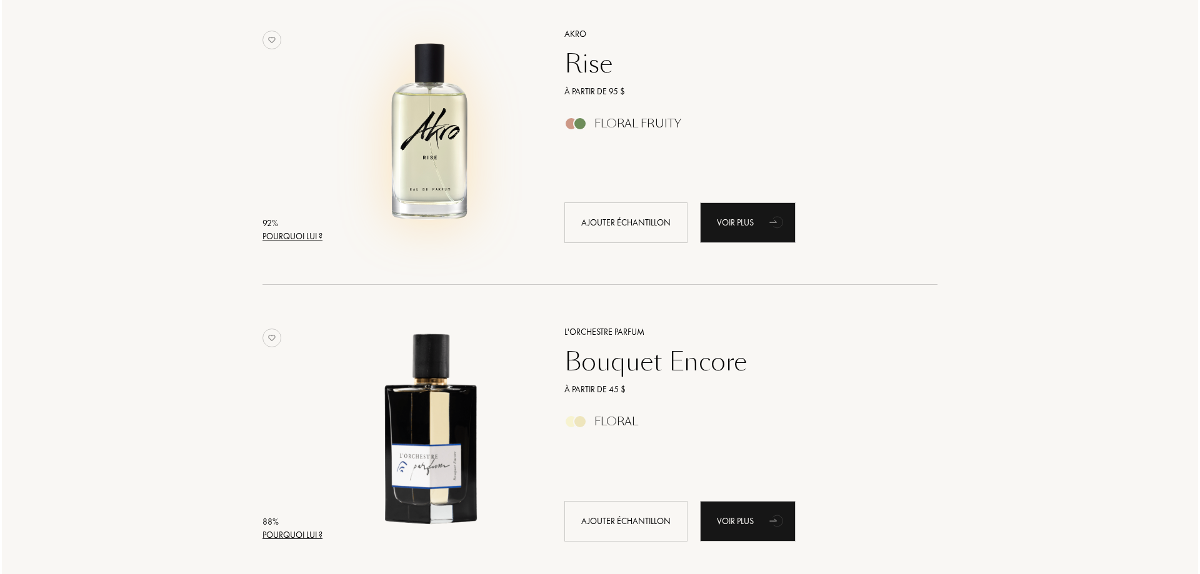
scroll to position [250, 0]
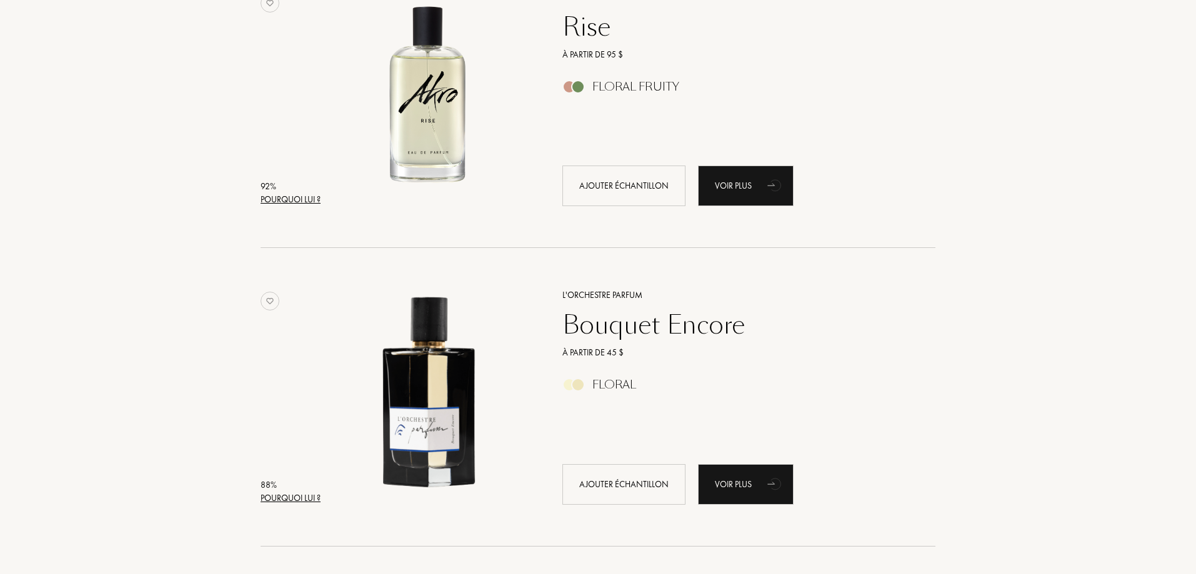
click at [319, 204] on div "Pourquoi lui ?" at bounding box center [291, 199] width 60 height 13
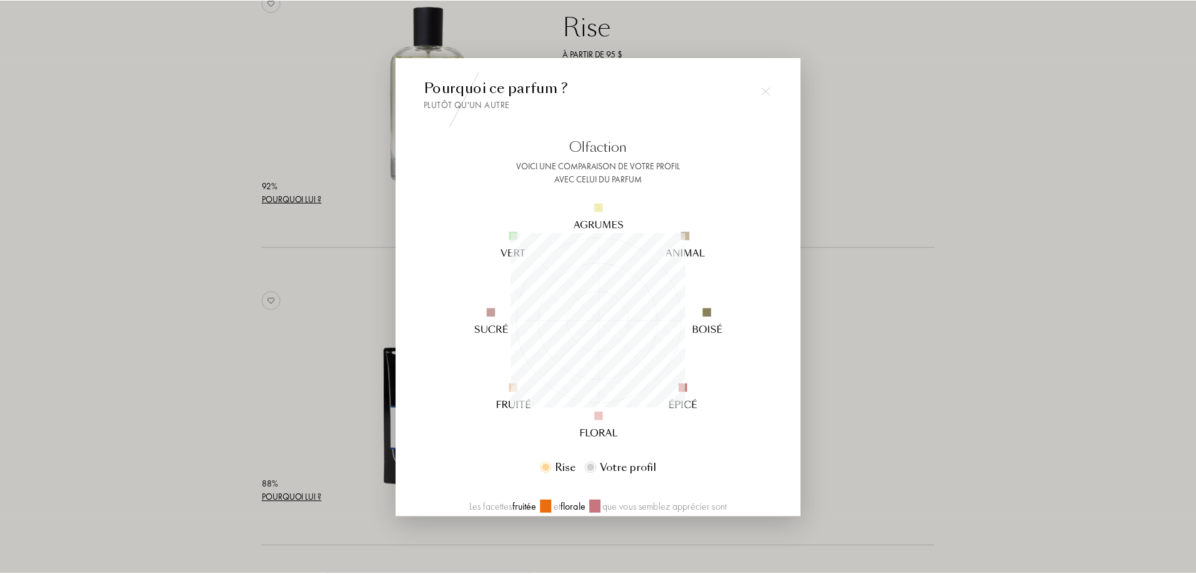
scroll to position [175, 175]
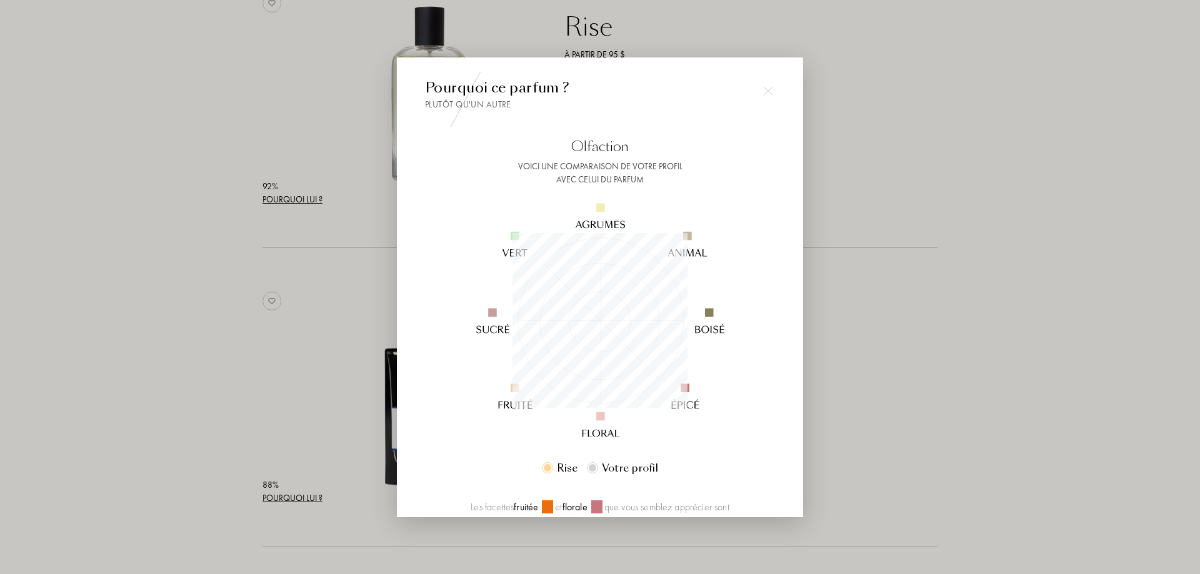
click at [939, 196] on div at bounding box center [600, 287] width 1200 height 574
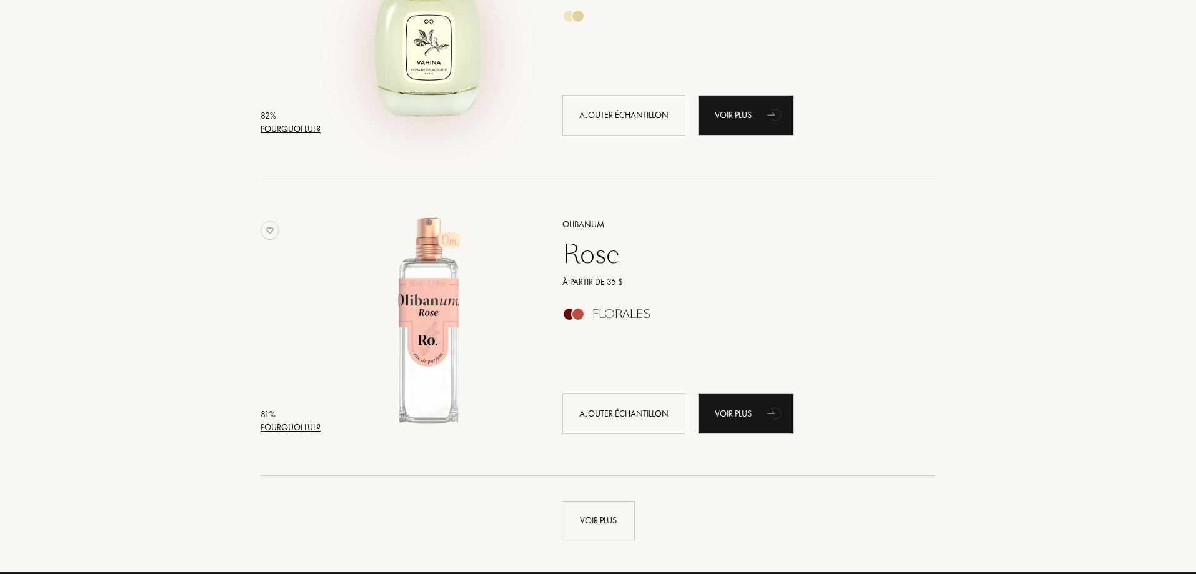
scroll to position [2875, 0]
